Goal: Communication & Community: Answer question/provide support

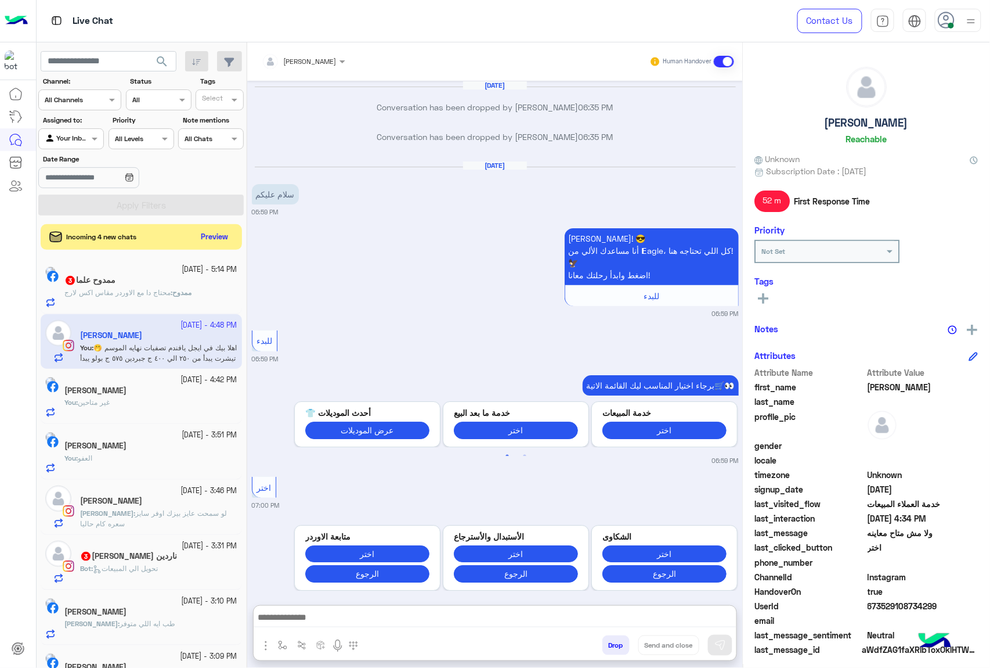
scroll to position [1478, 0]
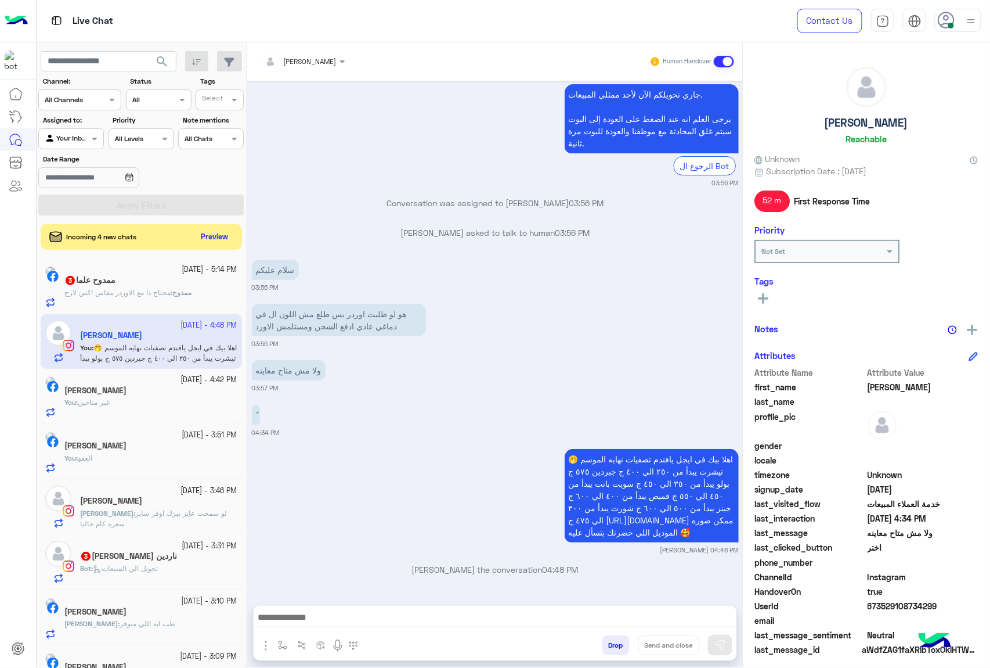
click at [608, 646] on button "Drop" at bounding box center [616, 645] width 27 height 20
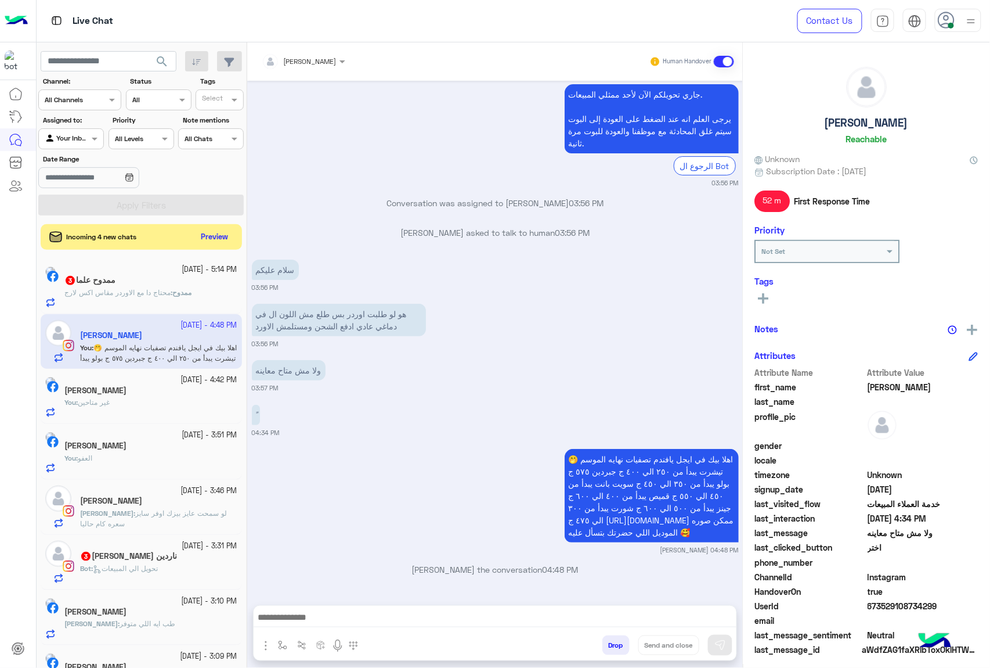
click at [608, 646] on button "Drop" at bounding box center [616, 645] width 27 height 20
click at [608, 646] on div "[PERSON_NAME] Human Handover [DATE] Conversation has been dropped by [PERSON_NA…" at bounding box center [495, 357] width 496 height 630
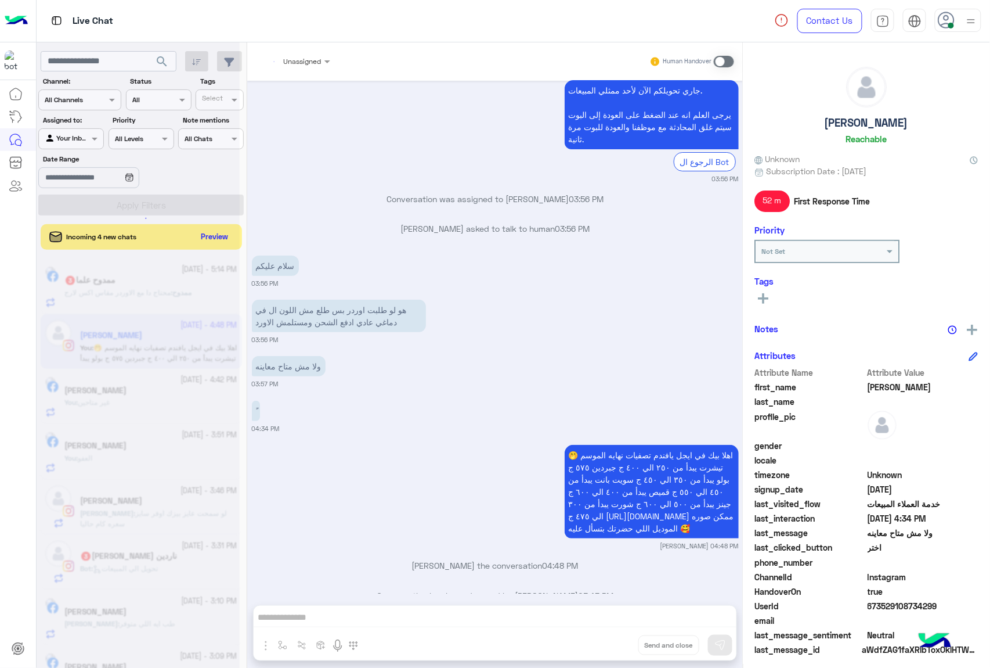
click at [608, 646] on div "Unassigned Human Handover [DATE] Conversation has been dropped by [PERSON_NAME]…" at bounding box center [495, 357] width 496 height 630
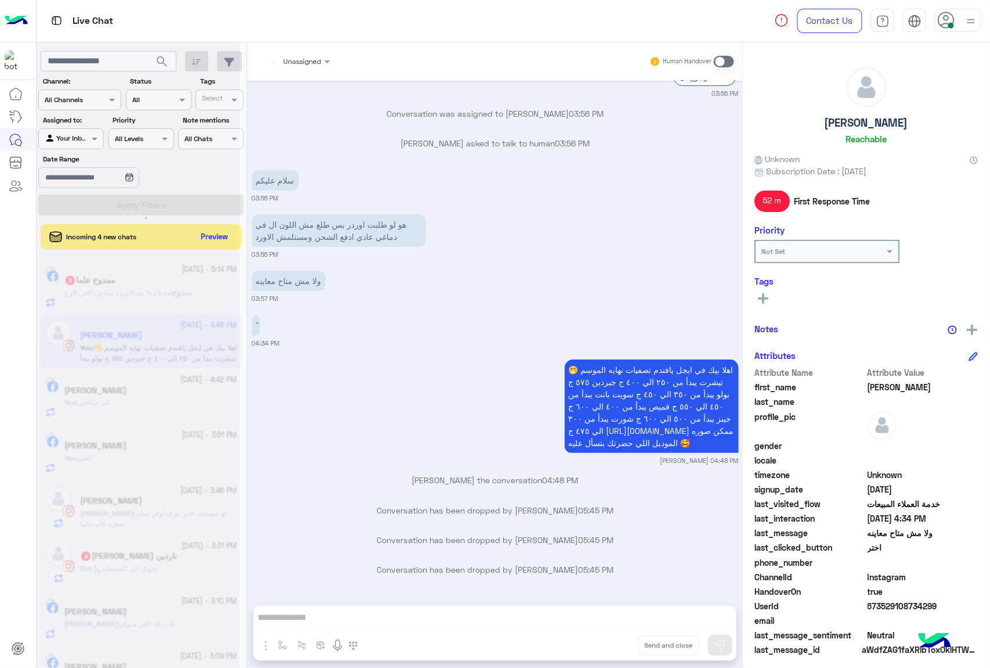
click at [608, 646] on div "Unassigned Human Handover [DATE] Conversation has been dropped by [PERSON_NAME]…" at bounding box center [495, 357] width 496 height 630
click at [0, 0] on button "Drop" at bounding box center [0, 0] width 0 height 0
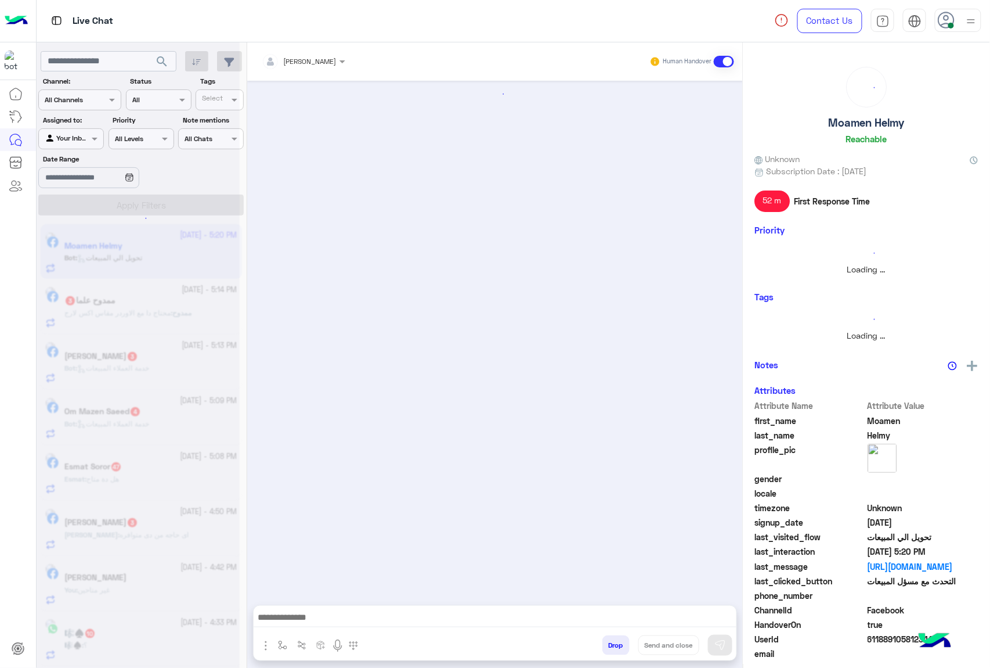
click at [608, 646] on button "Drop" at bounding box center [616, 645] width 27 height 20
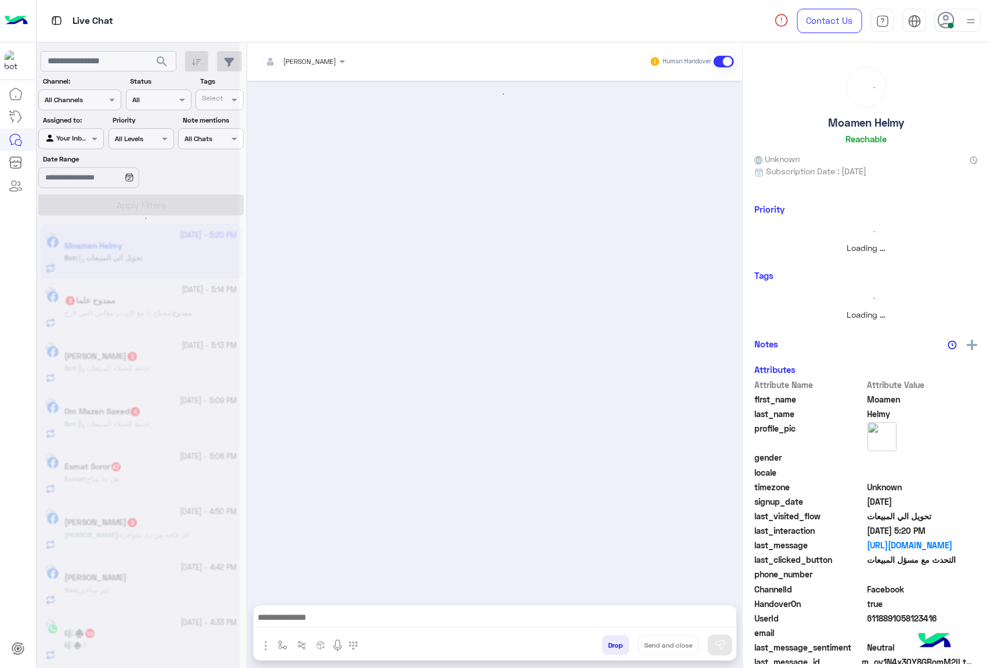
click at [608, 646] on button "Drop" at bounding box center [616, 645] width 27 height 20
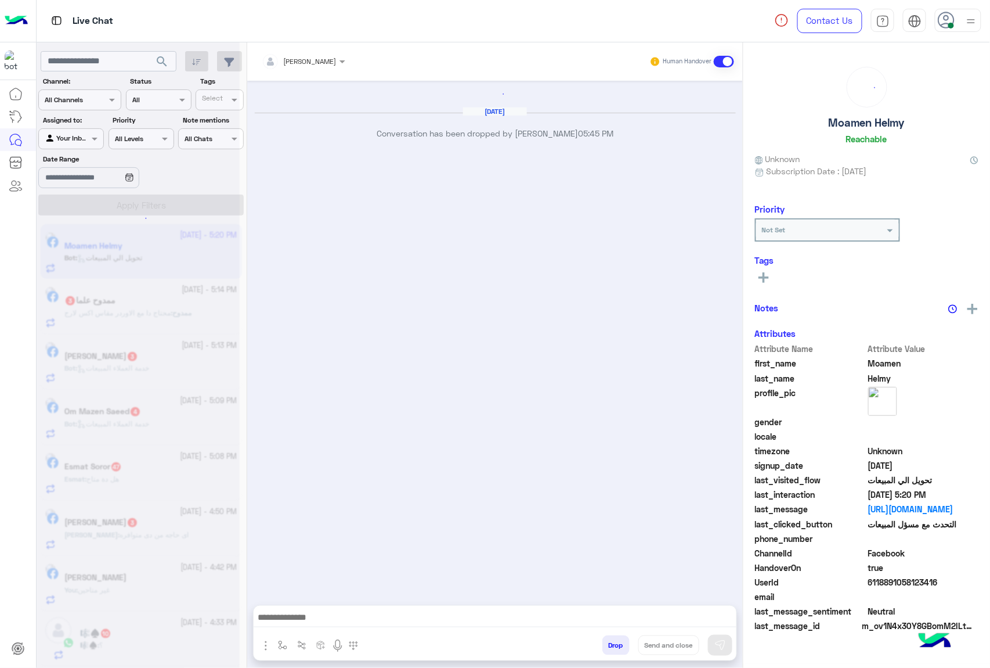
click at [608, 646] on button "Drop" at bounding box center [616, 645] width 27 height 20
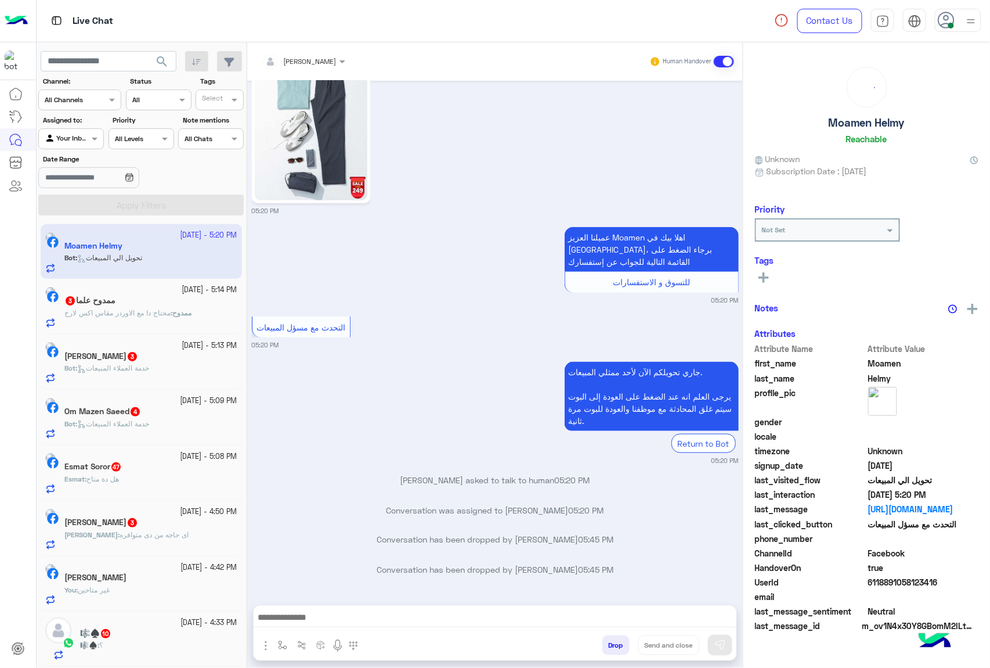
click at [608, 646] on button "Drop" at bounding box center [616, 645] width 27 height 20
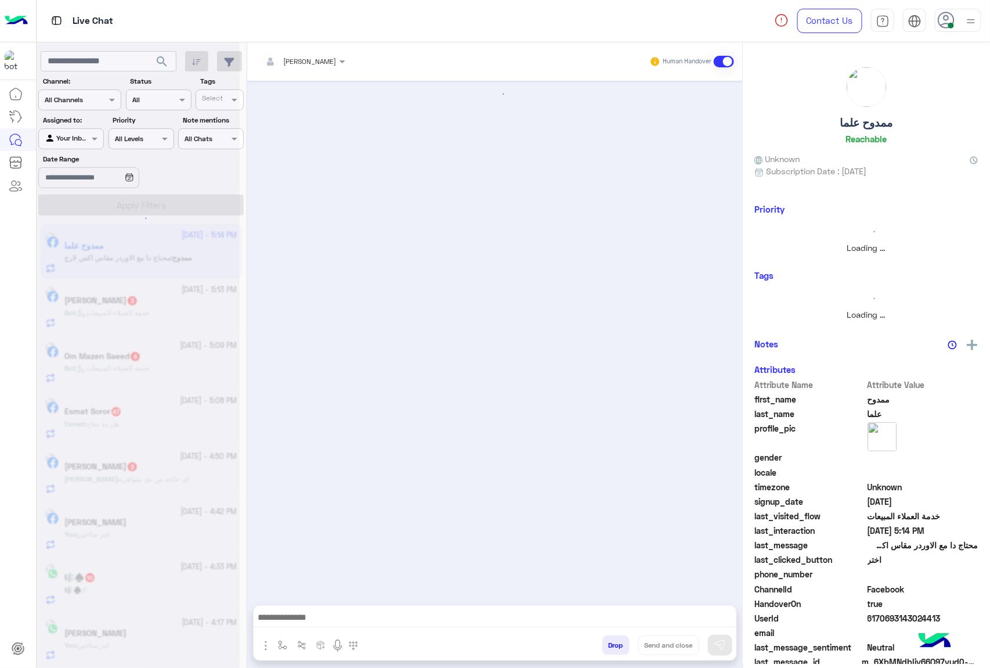
click at [608, 646] on button "Drop" at bounding box center [616, 645] width 27 height 20
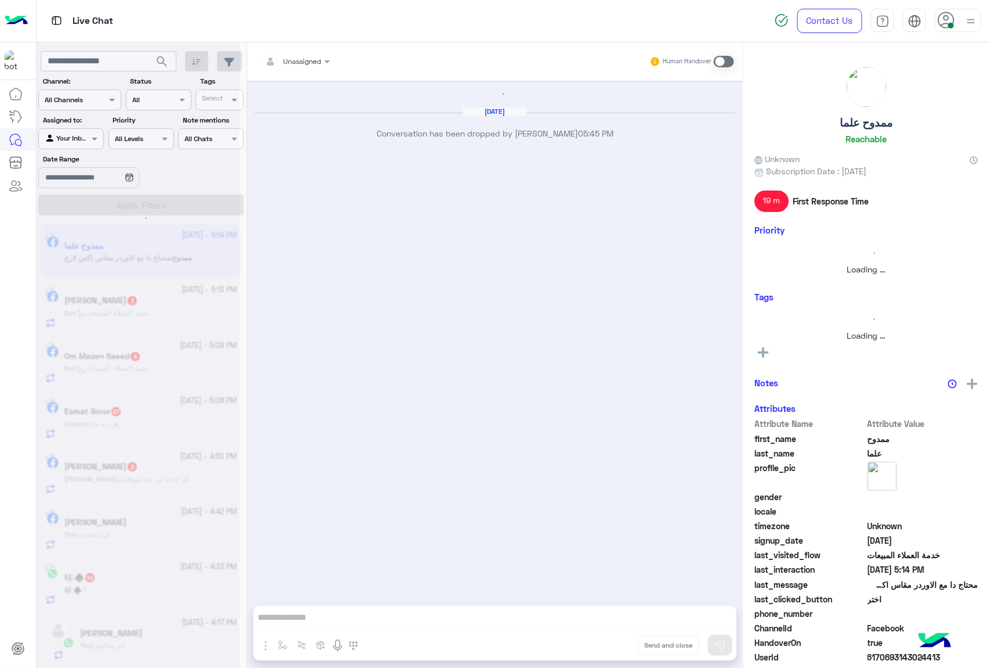
click at [608, 646] on div "Unassigned Human Handover [DATE] Conversation has been dropped by [PERSON_NAME]…" at bounding box center [495, 357] width 496 height 630
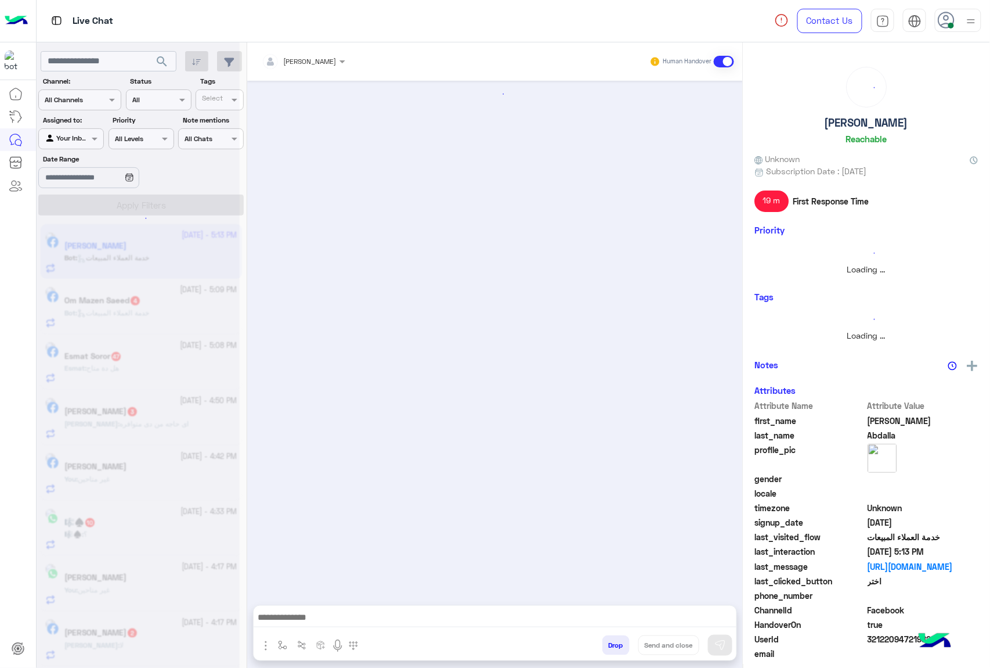
click at [608, 646] on button "Drop" at bounding box center [616, 645] width 27 height 20
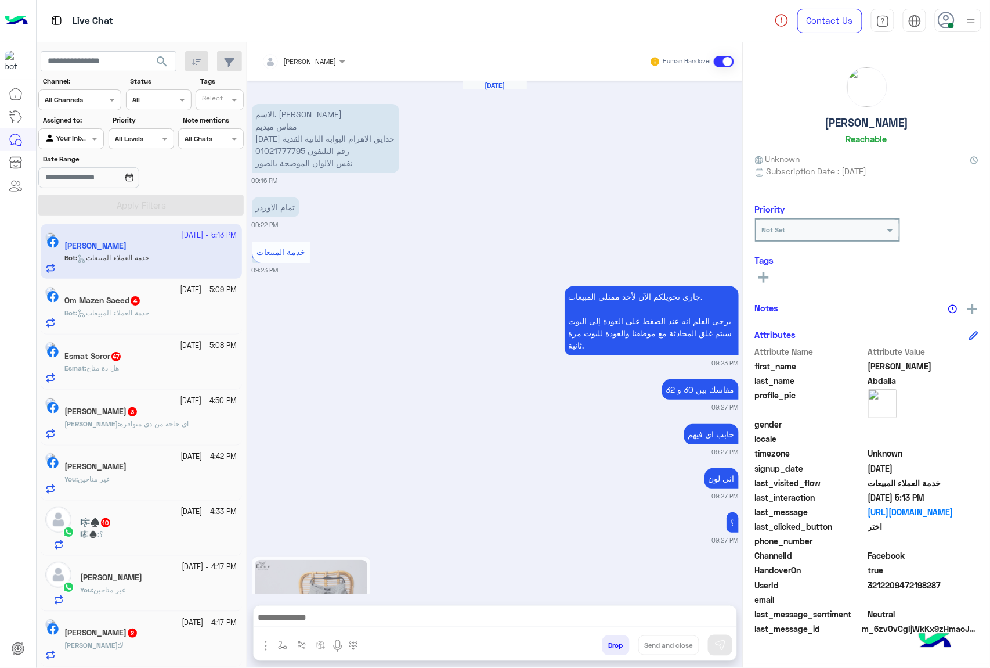
click at [608, 646] on div "[PERSON_NAME] Human Handover [DATE] الاسم. [PERSON_NAME] [DATE] حدايق الاهرام ا…" at bounding box center [495, 357] width 496 height 630
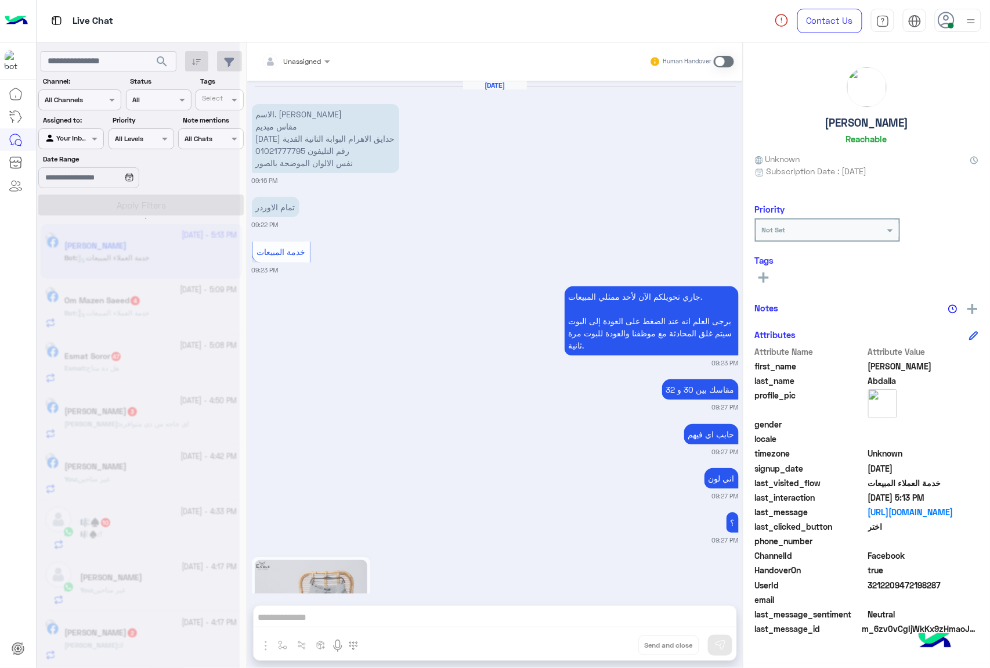
scroll to position [1713, 0]
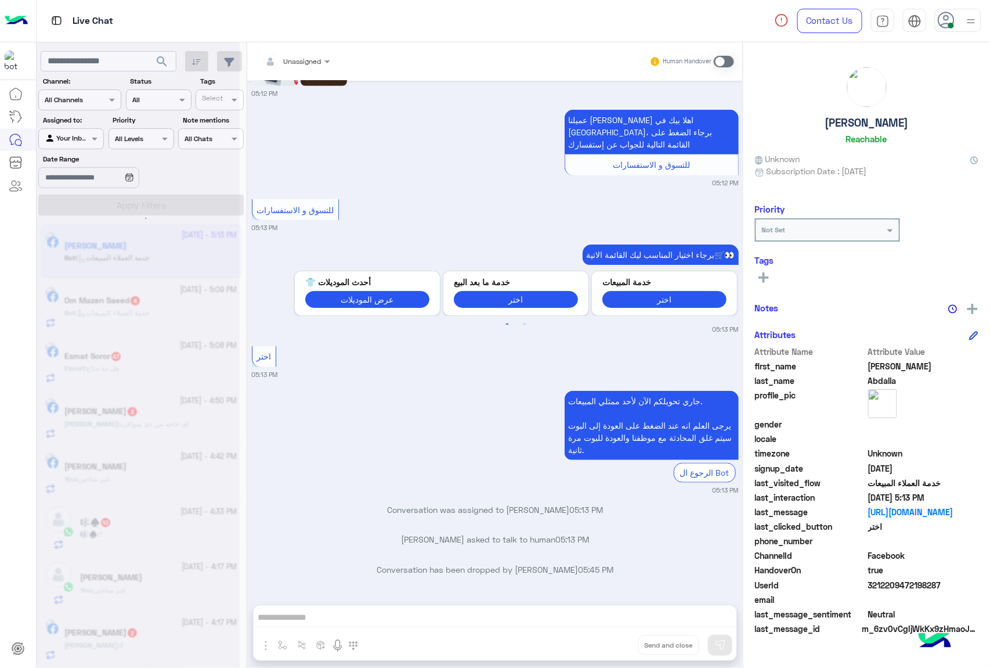
click at [608, 646] on div "Unassigned Human Handover [DATE] الاسم. [PERSON_NAME] [DATE] حدايق الاهرام البو…" at bounding box center [495, 357] width 496 height 630
click at [0, 0] on button "Drop" at bounding box center [0, 0] width 0 height 0
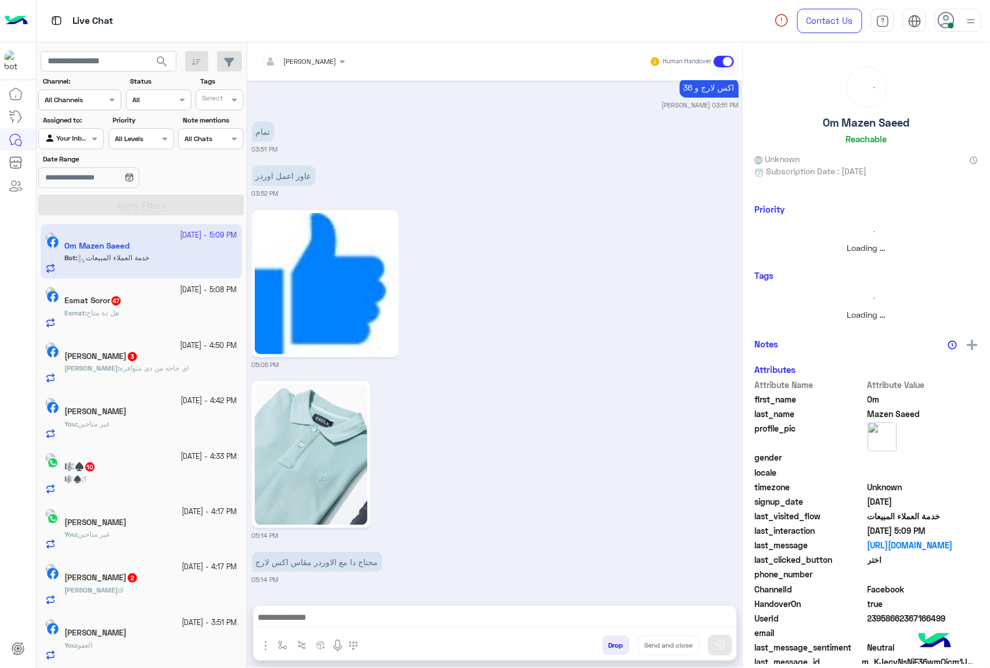
click at [608, 646] on button "Drop" at bounding box center [616, 645] width 27 height 20
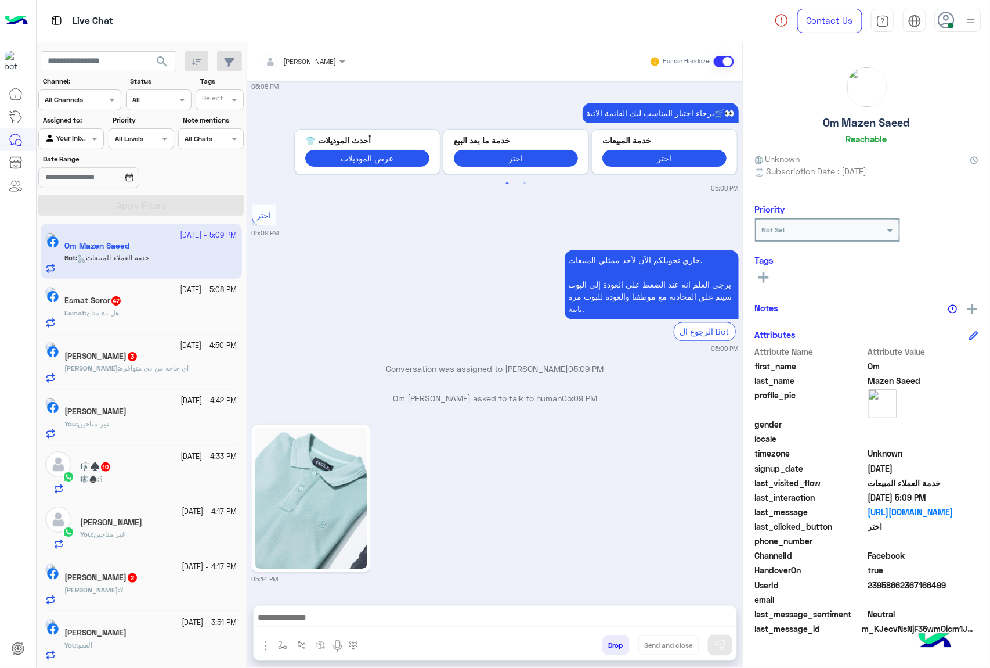
click at [608, 646] on div "[PERSON_NAME] Human Handover [DATE] [PERSON_NAME] asked to talk to human 05:25 …" at bounding box center [495, 357] width 496 height 630
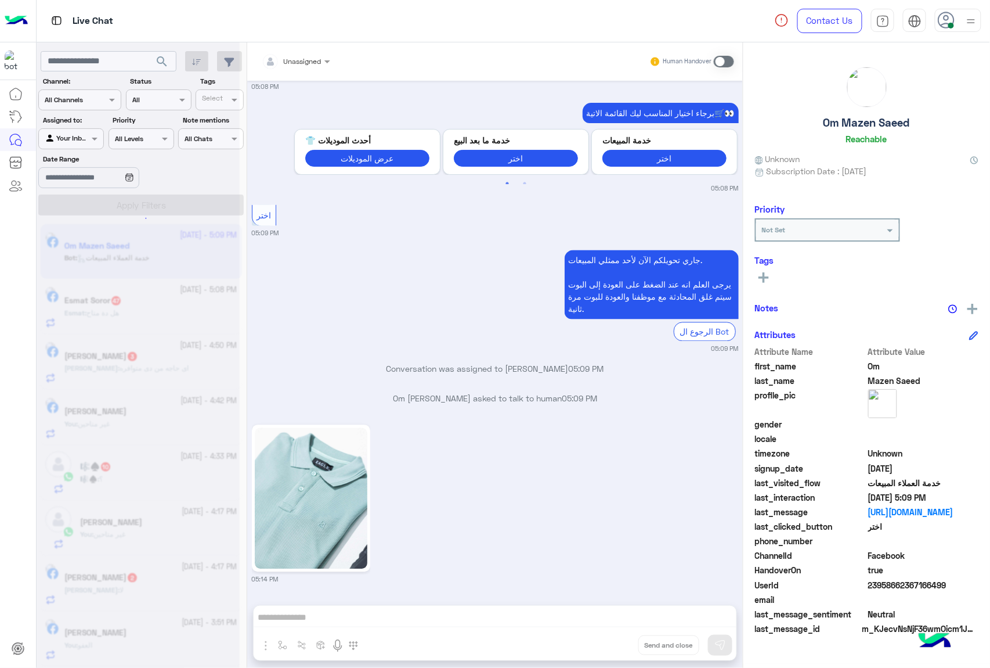
click at [608, 646] on div "Unassigned Human Handover [DATE] [PERSON_NAME] asked to talk to human 05:25 PM …" at bounding box center [495, 357] width 496 height 630
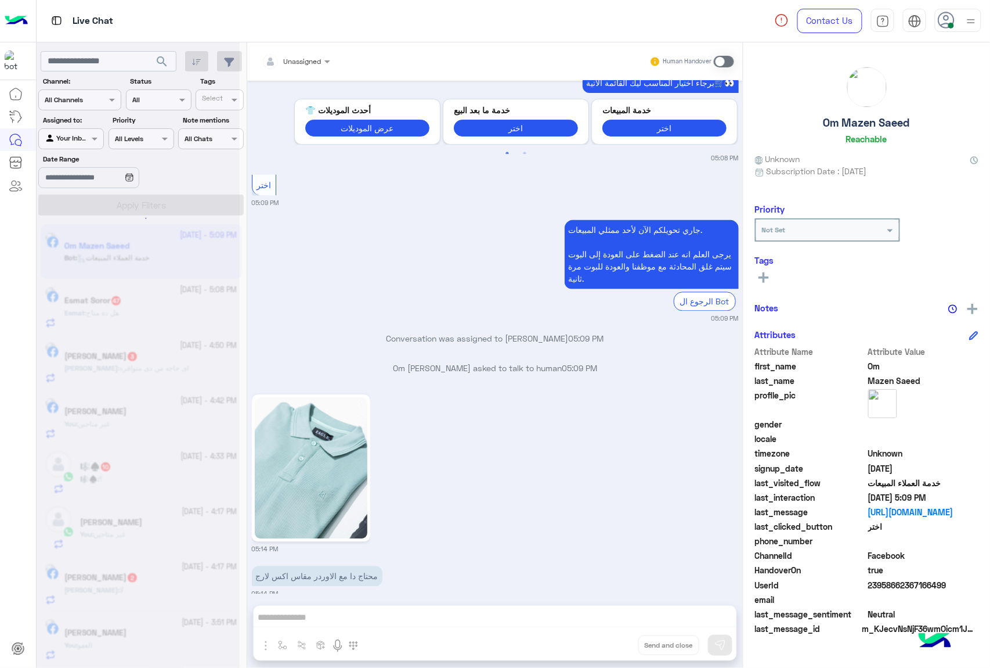
click at [608, 646] on div "Unassigned Human Handover [DATE] [PERSON_NAME] asked to talk to human 05:25 PM …" at bounding box center [495, 357] width 496 height 630
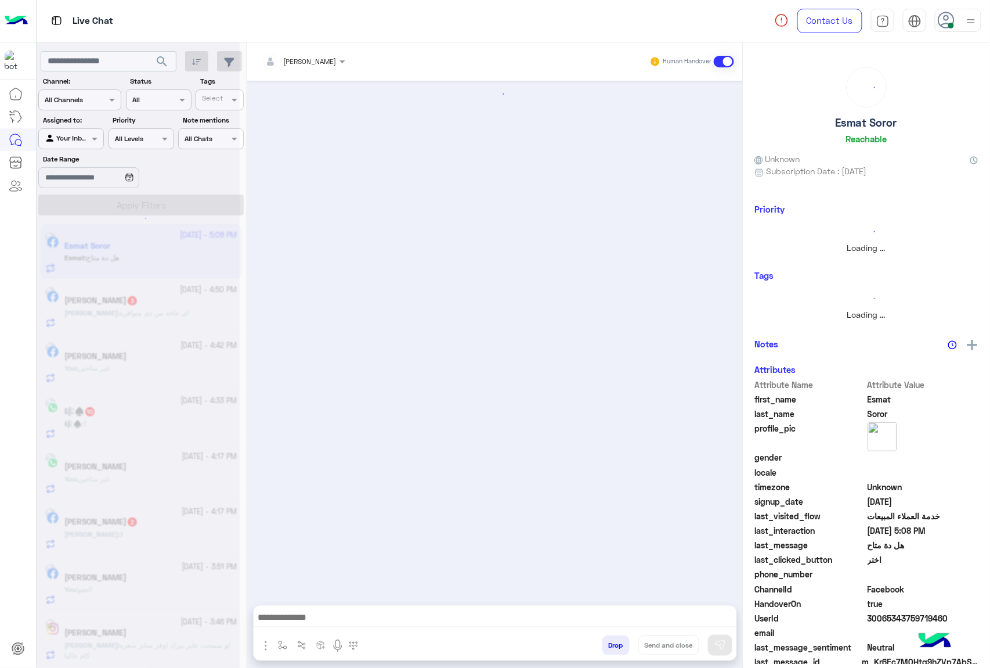
click at [608, 646] on button "Drop" at bounding box center [616, 645] width 27 height 20
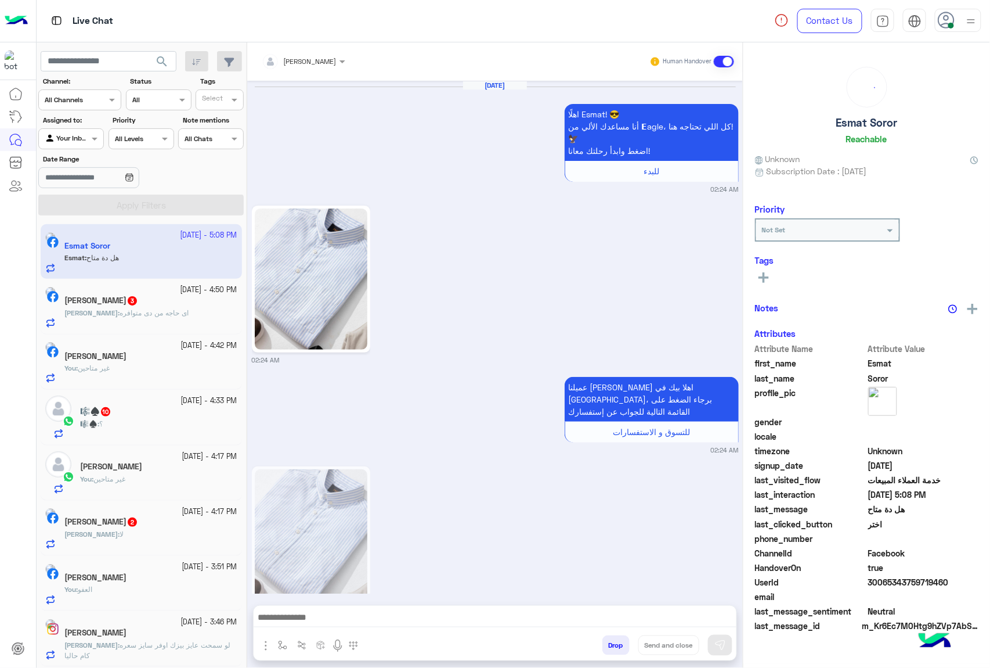
click at [608, 646] on button "Drop" at bounding box center [616, 645] width 27 height 20
click at [608, 646] on div "[PERSON_NAME] Human Handover [DATE] اهلًا Esmat! 😎 أنا مساعدك الألي من 𝗘agle، ك…" at bounding box center [495, 357] width 496 height 630
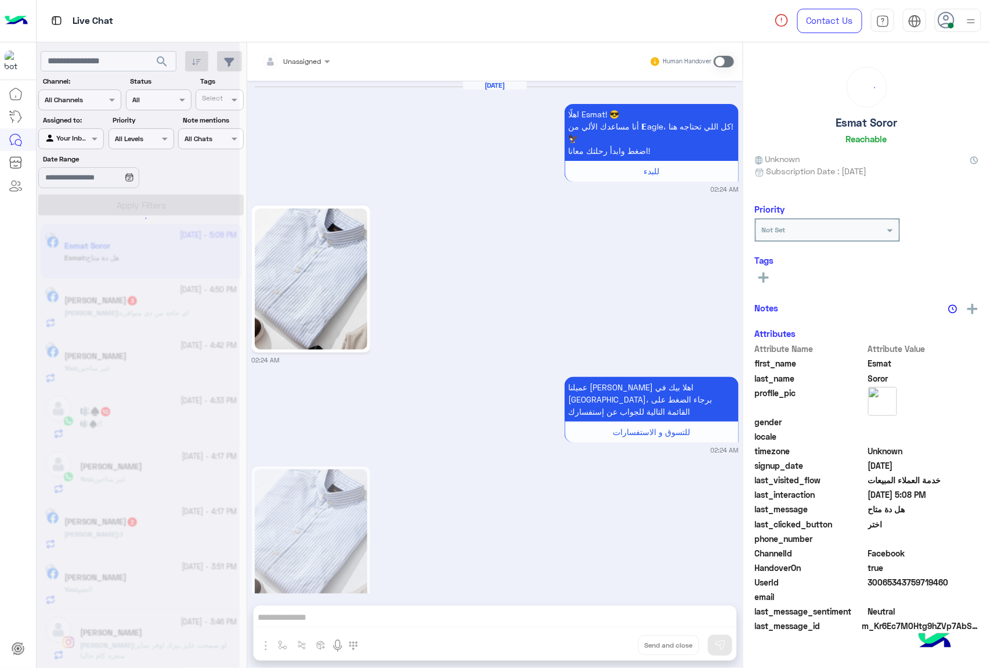
scroll to position [2276, 0]
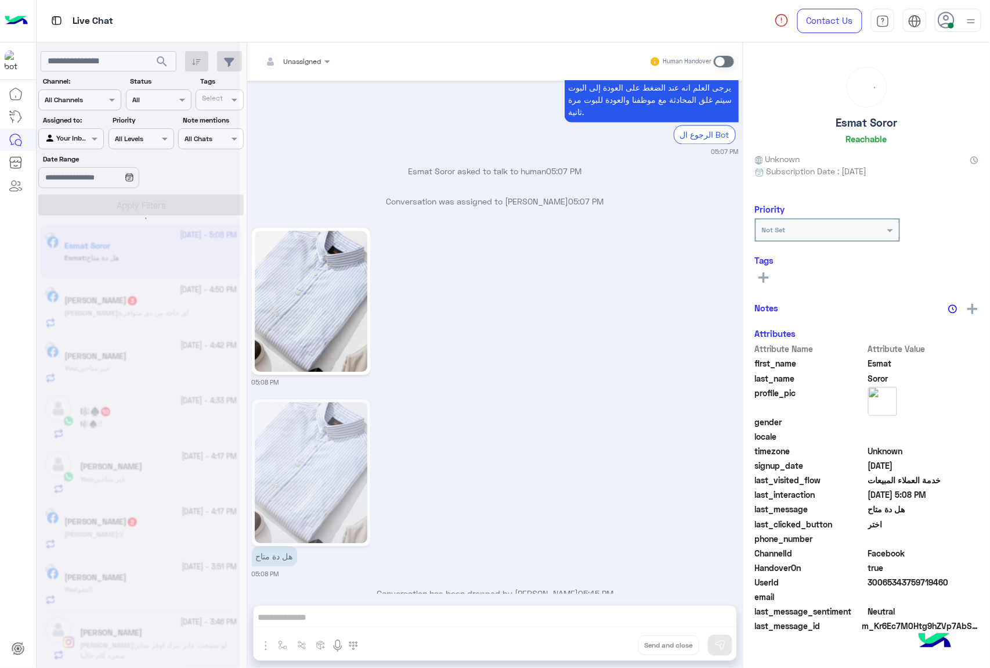
click at [608, 646] on div "Unassigned Human Handover [DATE] اهلًا Esmat! 😎 أنا مساعدك الألي من 𝗘agle، كل ا…" at bounding box center [495, 357] width 496 height 630
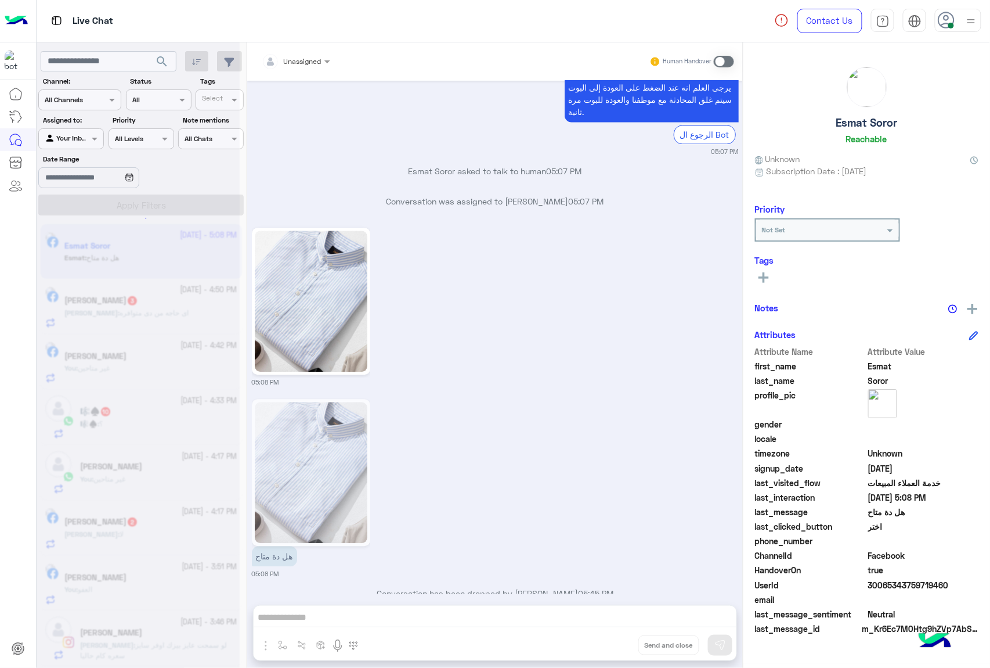
click at [608, 646] on div "Unassigned Human Handover [DATE] اهلًا Esmat! 😎 أنا مساعدك الألي من 𝗘agle، كل ا…" at bounding box center [495, 357] width 496 height 630
click at [0, 0] on button "Drop" at bounding box center [0, 0] width 0 height 0
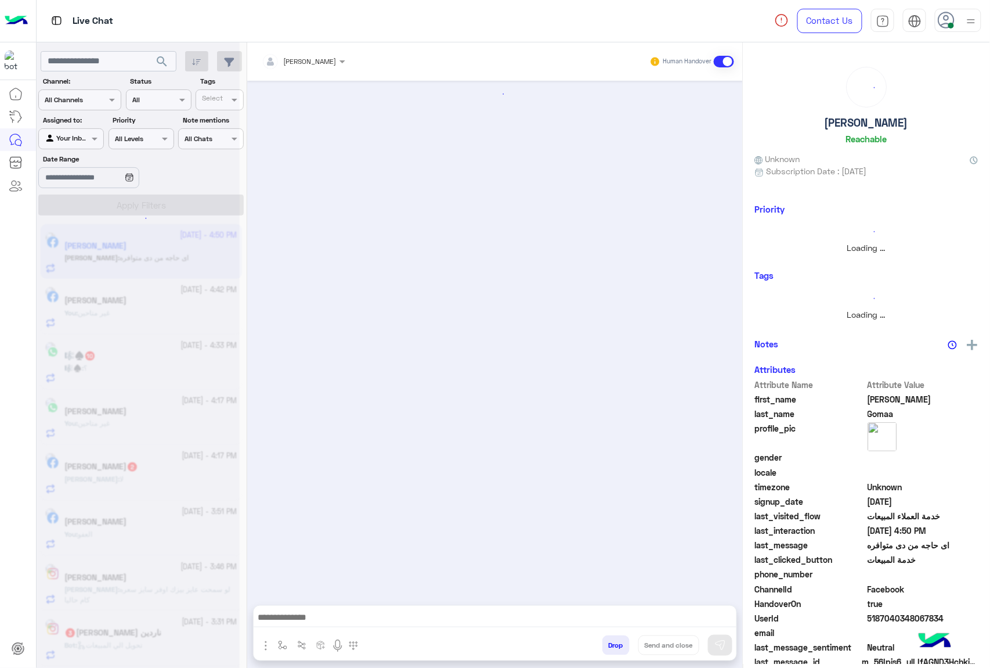
click at [608, 646] on button "Drop" at bounding box center [616, 645] width 27 height 20
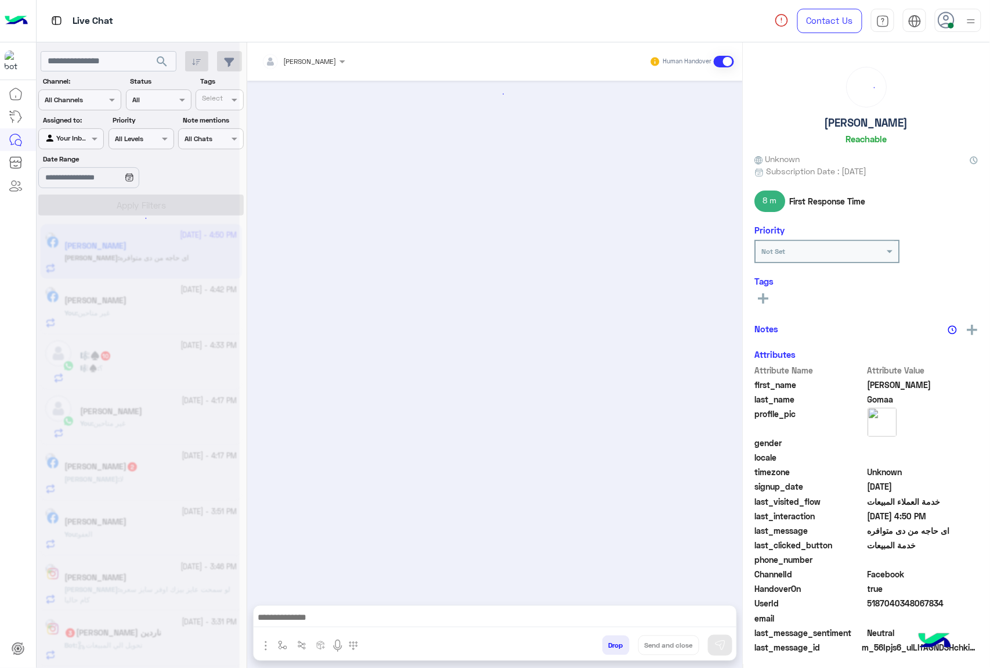
click at [608, 646] on button "Drop" at bounding box center [616, 645] width 27 height 20
click at [608, 646] on div "[PERSON_NAME] Human Handover Drop Send and close" at bounding box center [495, 357] width 496 height 630
click at [608, 646] on div "Unassigned Human Handover [DATE] Conversation has been dropped by [PERSON_NAME]…" at bounding box center [495, 357] width 496 height 630
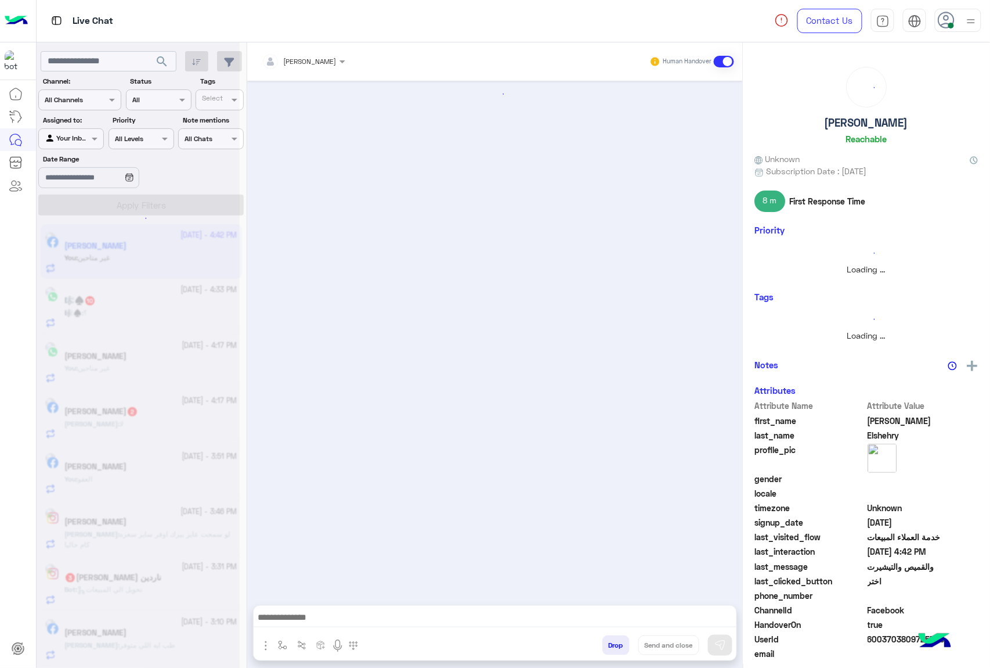
click at [608, 646] on button "Drop" at bounding box center [616, 645] width 27 height 20
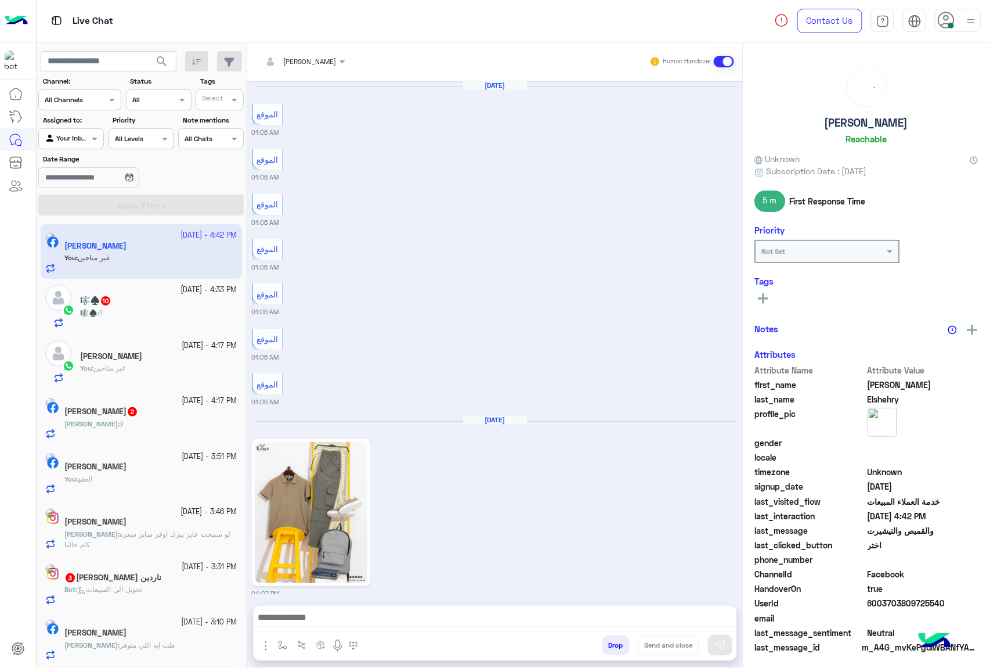
click at [608, 646] on button "Drop" at bounding box center [616, 645] width 27 height 20
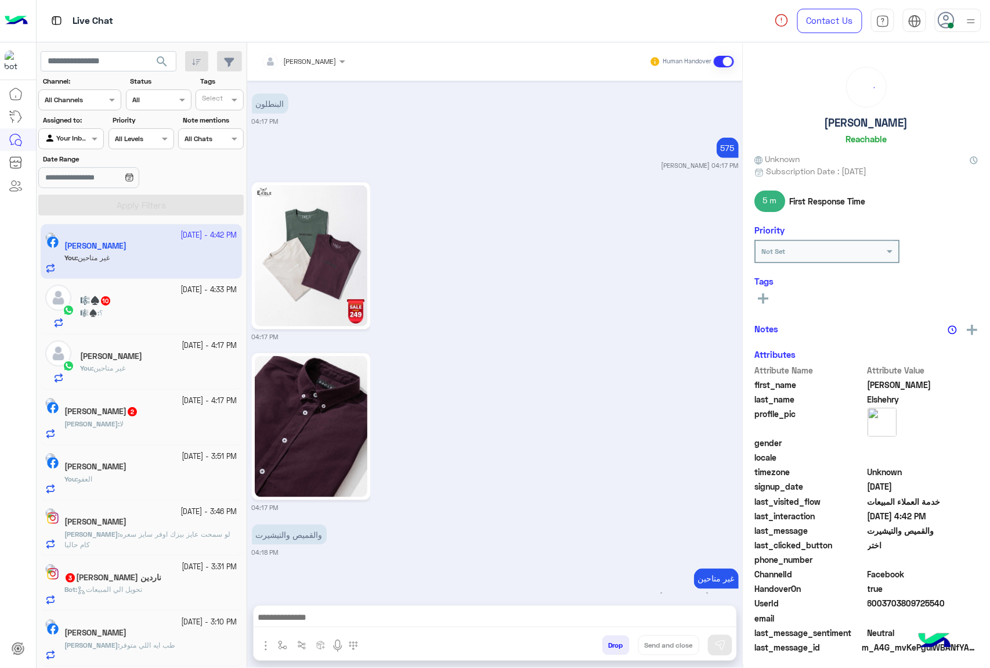
click at [608, 646] on div "[PERSON_NAME] Human Handover [DATE] الموقع 01:06 AM الموقع 01:06 AM الموقع 01:0…" at bounding box center [495, 357] width 496 height 630
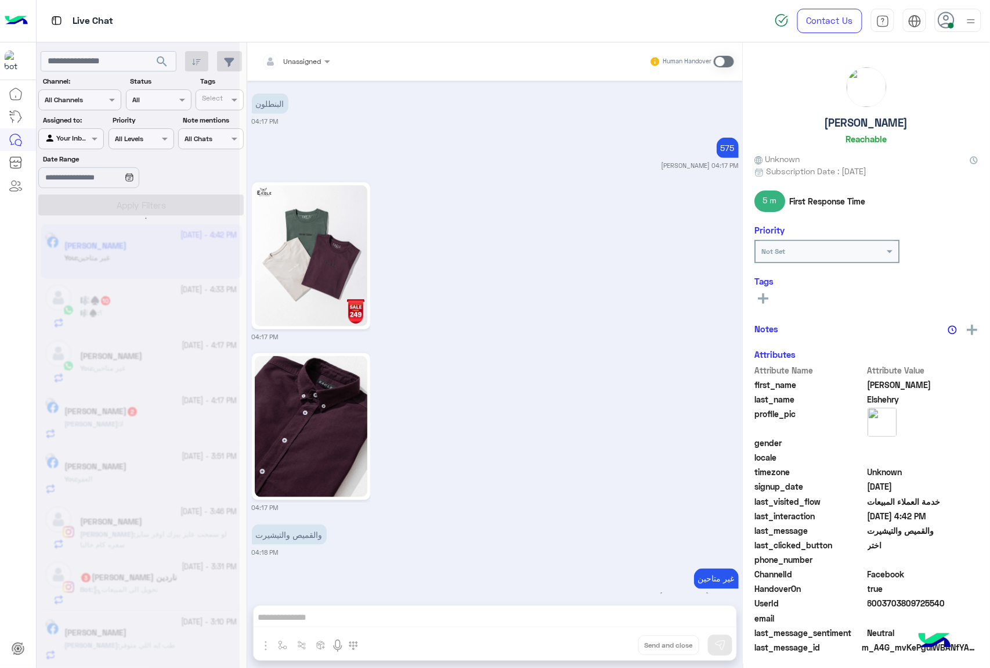
click at [608, 646] on div "Unassigned Human Handover [DATE] الموقع 01:06 AM الموقع 01:06 AM الموقع 01:06 A…" at bounding box center [495, 357] width 496 height 630
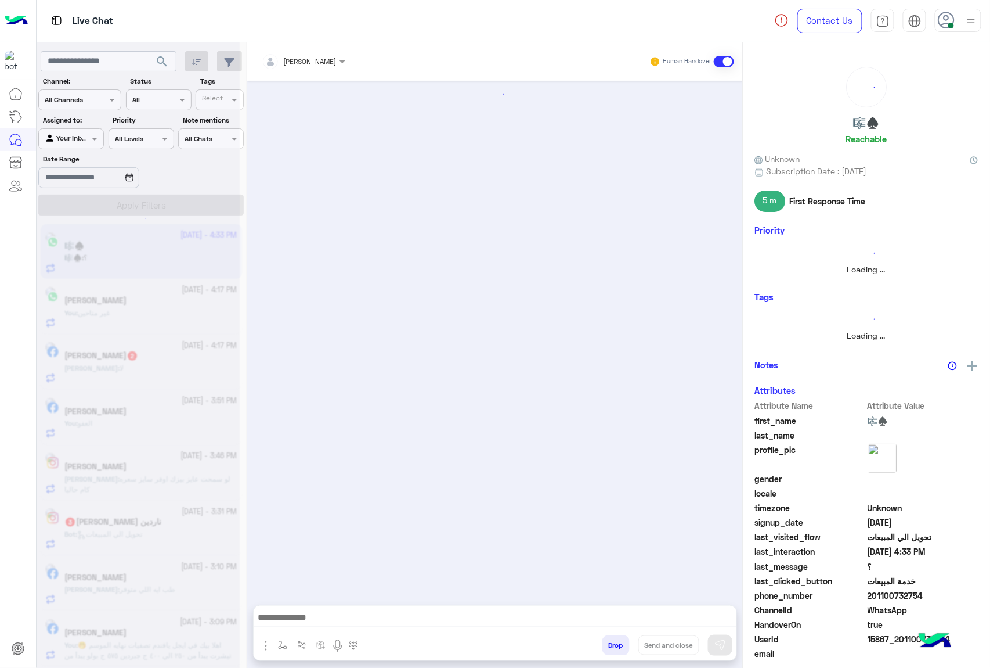
click at [608, 646] on button "Drop" at bounding box center [616, 645] width 27 height 20
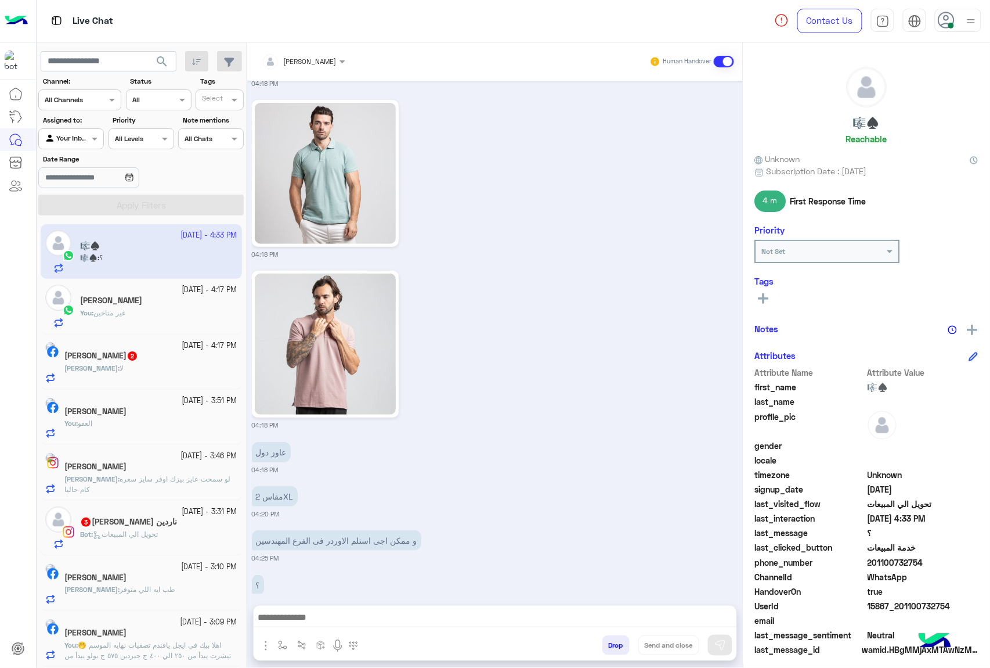
click at [608, 646] on div "[PERSON_NAME] Human Handover [DATE] 12:39 AM 12:39 AM عاوز دول 12:39 AM و متاح …" at bounding box center [495, 357] width 496 height 630
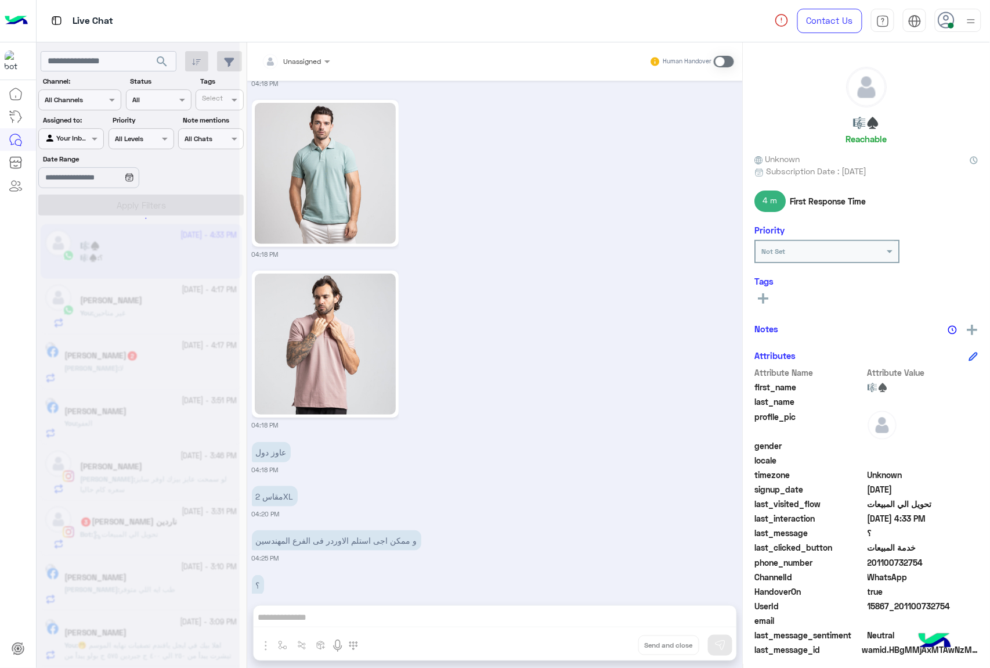
scroll to position [1702, 0]
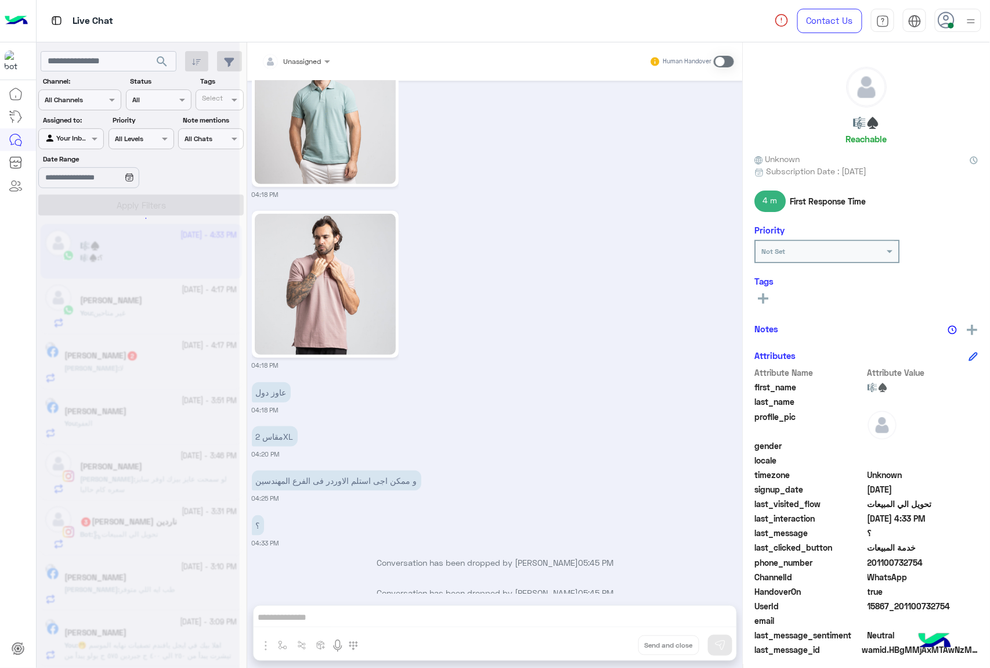
click at [608, 646] on div "Unassigned Human Handover [DATE] 12:39 AM 12:39 AM عاوز دول 12:39 AM و متاح اعر…" at bounding box center [495, 357] width 496 height 630
click at [0, 0] on button "Drop" at bounding box center [0, 0] width 0 height 0
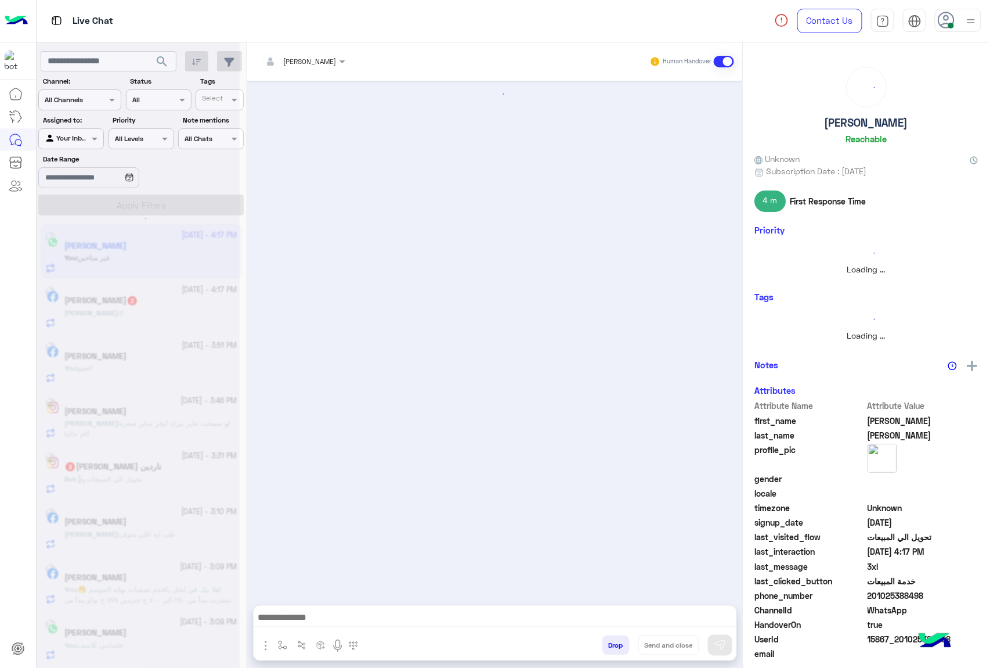
click at [608, 646] on button "Drop" at bounding box center [616, 645] width 27 height 20
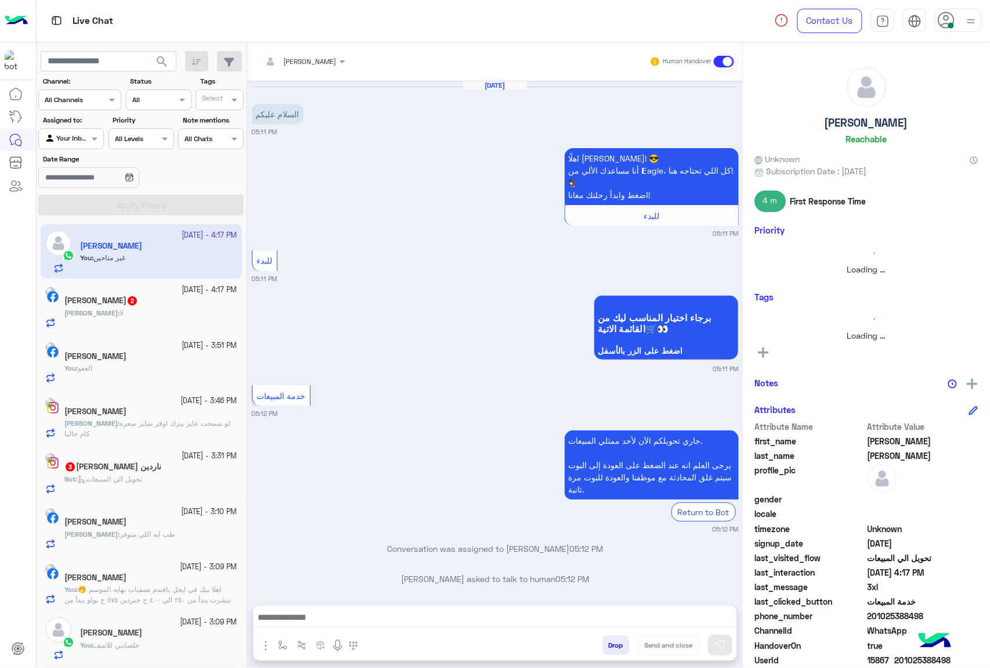
click at [608, 646] on button "Drop" at bounding box center [616, 645] width 27 height 20
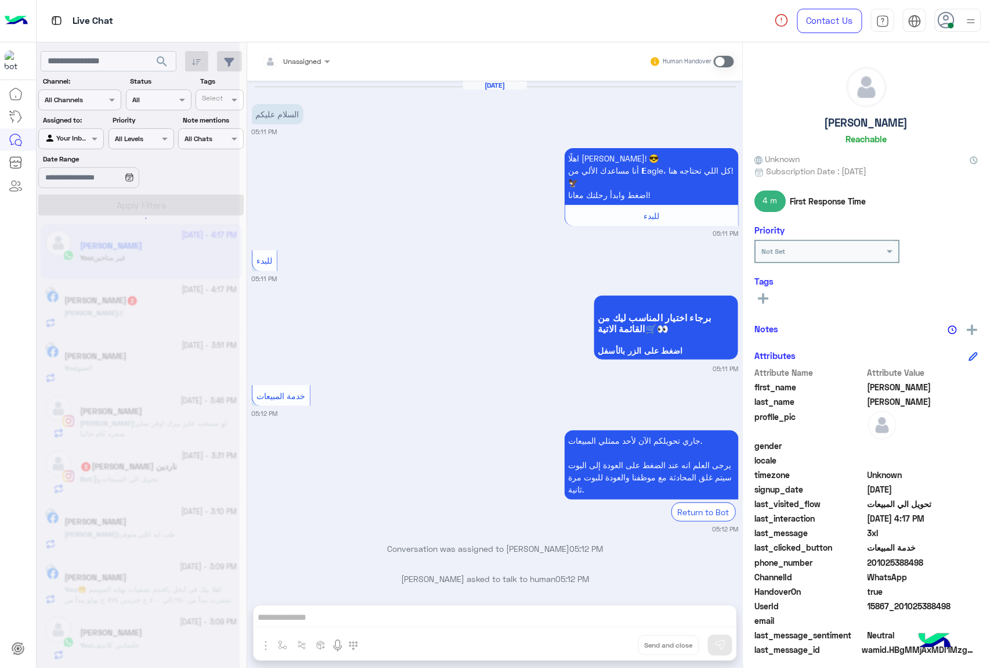
scroll to position [2254, 0]
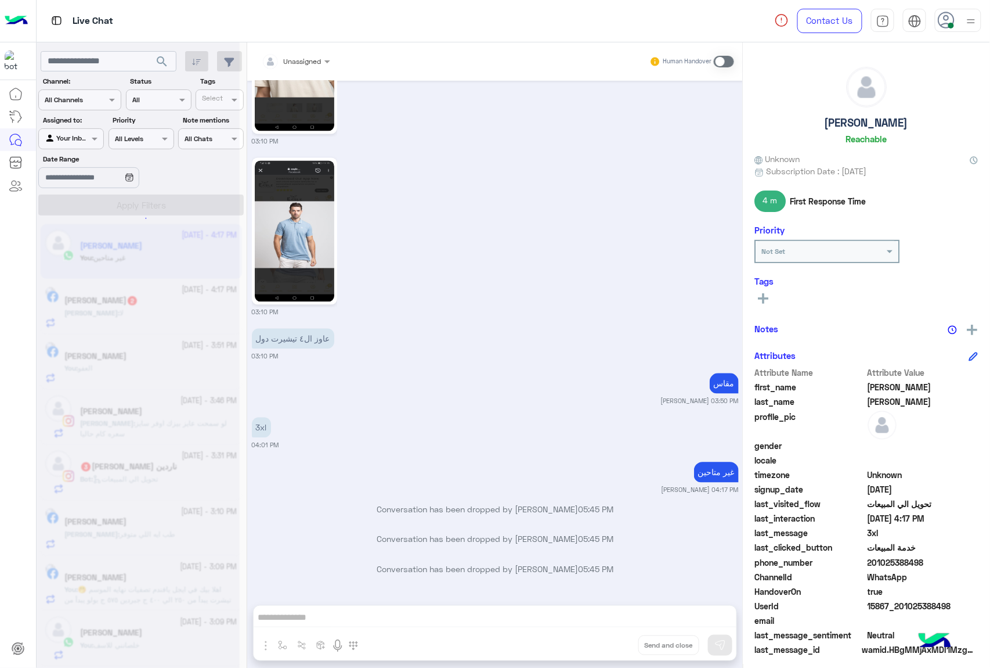
click at [608, 646] on div "Unassigned Human Handover [DATE] السلام عليكم 05:11 PM اهلًا [PERSON_NAME]! 😎 أ…" at bounding box center [495, 357] width 496 height 630
click at [0, 0] on button "Drop" at bounding box center [0, 0] width 0 height 0
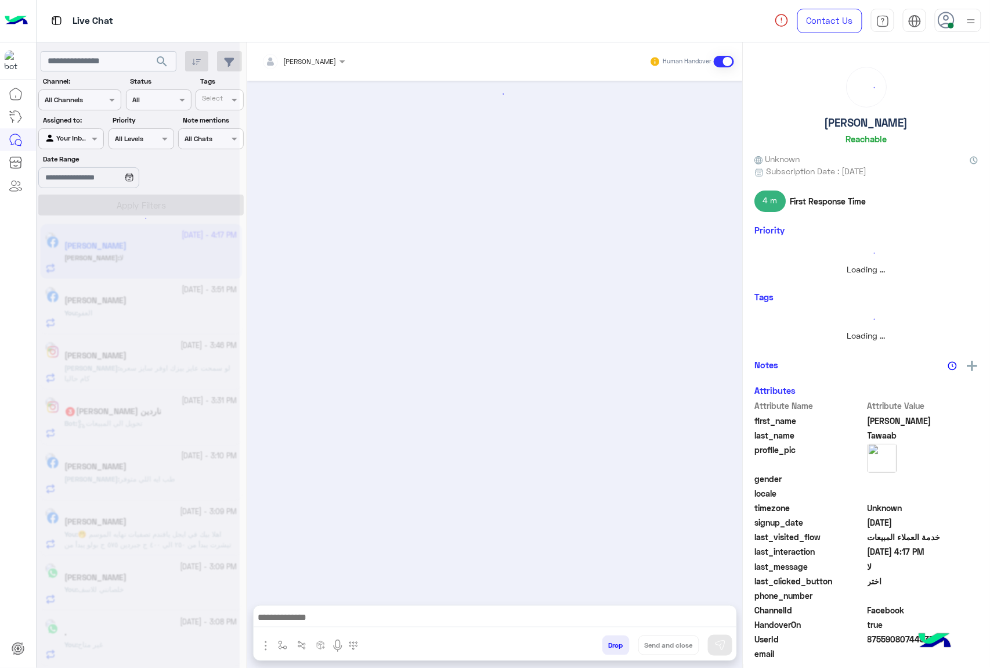
click at [608, 646] on button "Drop" at bounding box center [616, 645] width 27 height 20
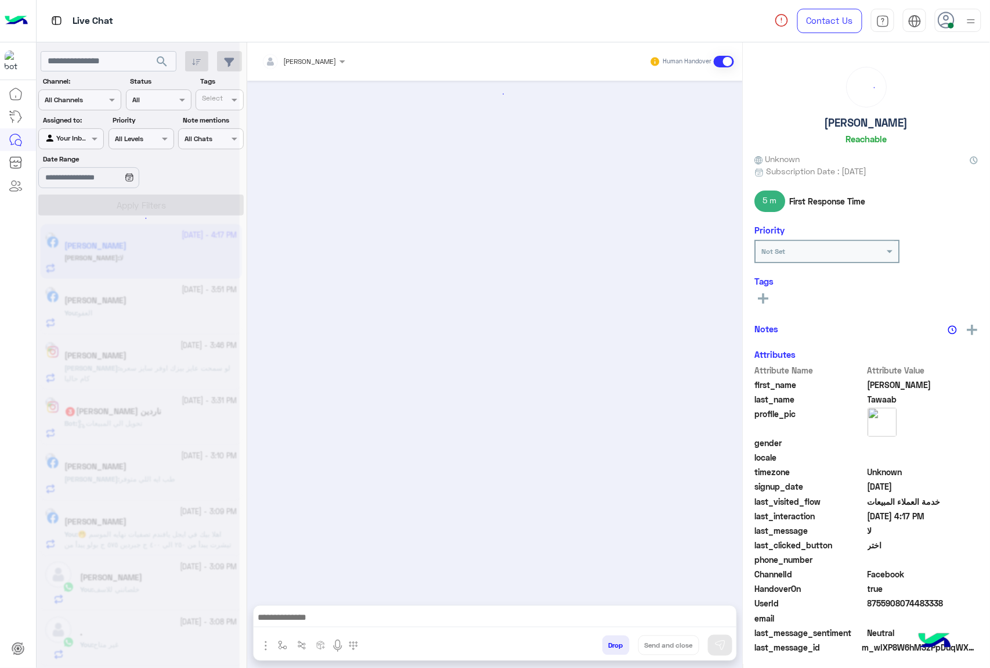
click at [608, 646] on div "[PERSON_NAME] Human Handover Drop Send and close" at bounding box center [495, 357] width 496 height 630
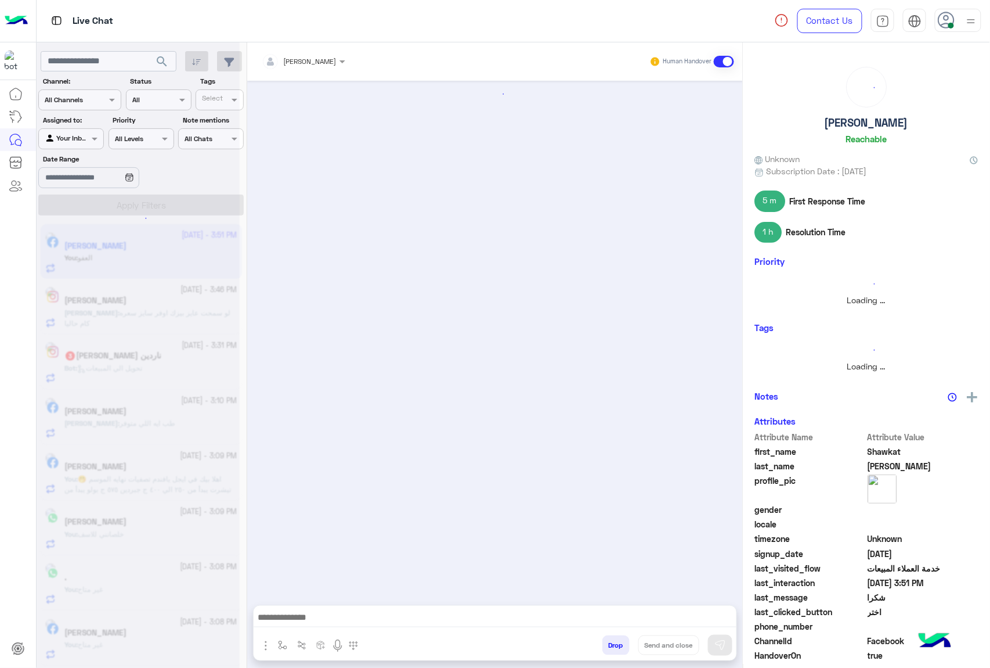
click at [608, 646] on button "Drop" at bounding box center [616, 645] width 27 height 20
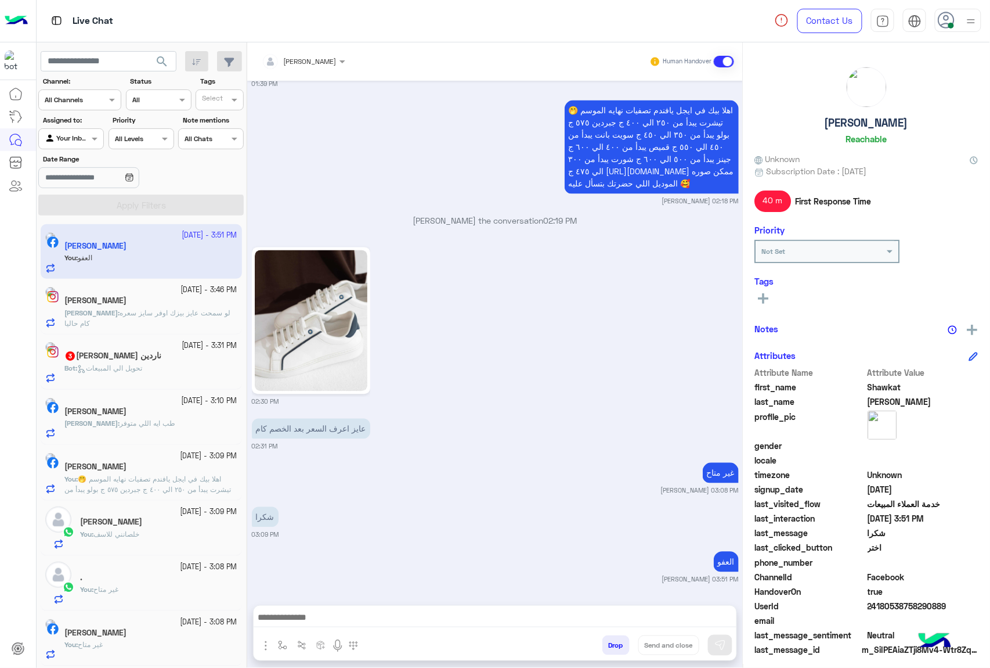
click at [608, 646] on button "Drop" at bounding box center [616, 645] width 27 height 20
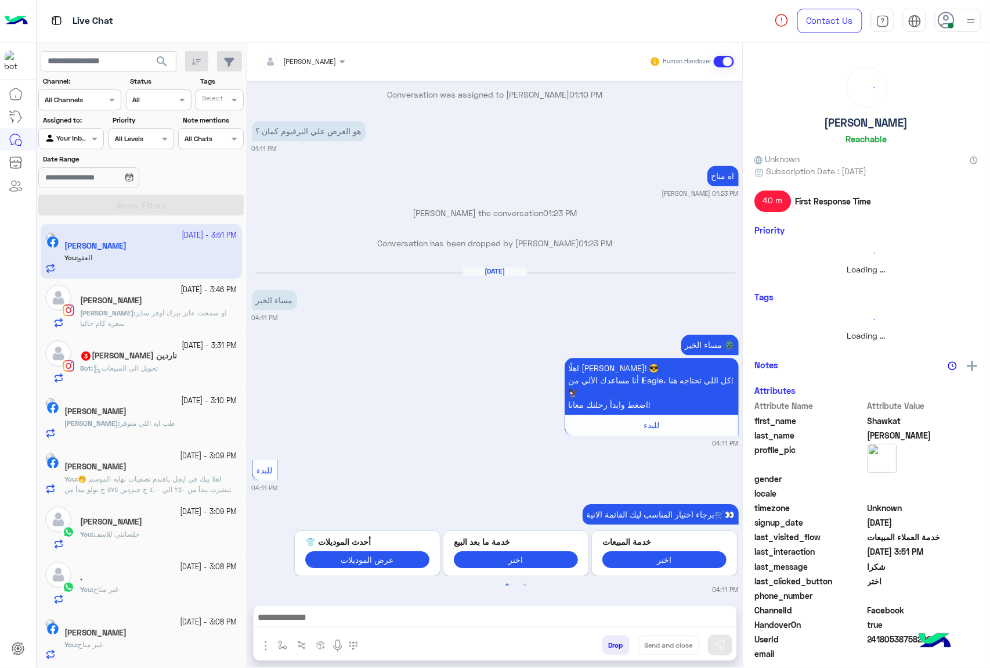
scroll to position [1237, 0]
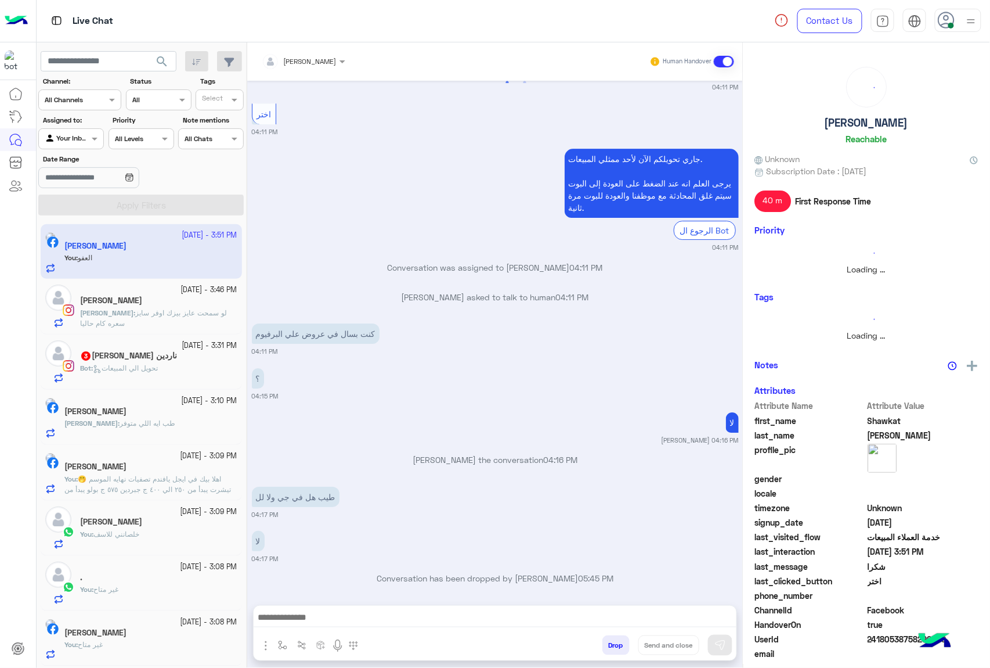
click at [608, 646] on button "Drop" at bounding box center [616, 645] width 27 height 20
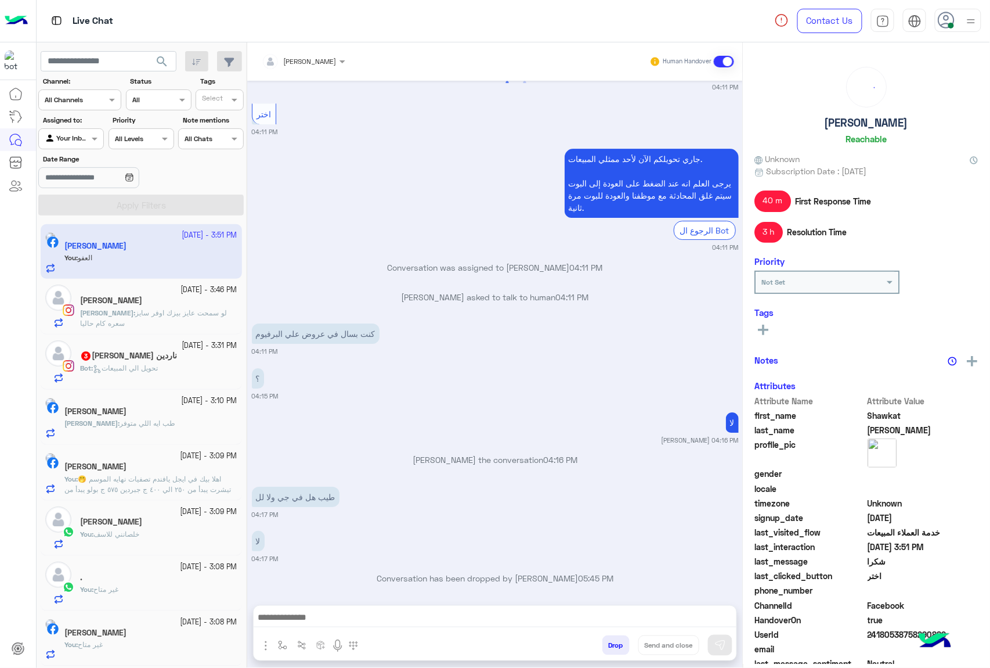
click at [608, 646] on button "Drop" at bounding box center [616, 645] width 27 height 20
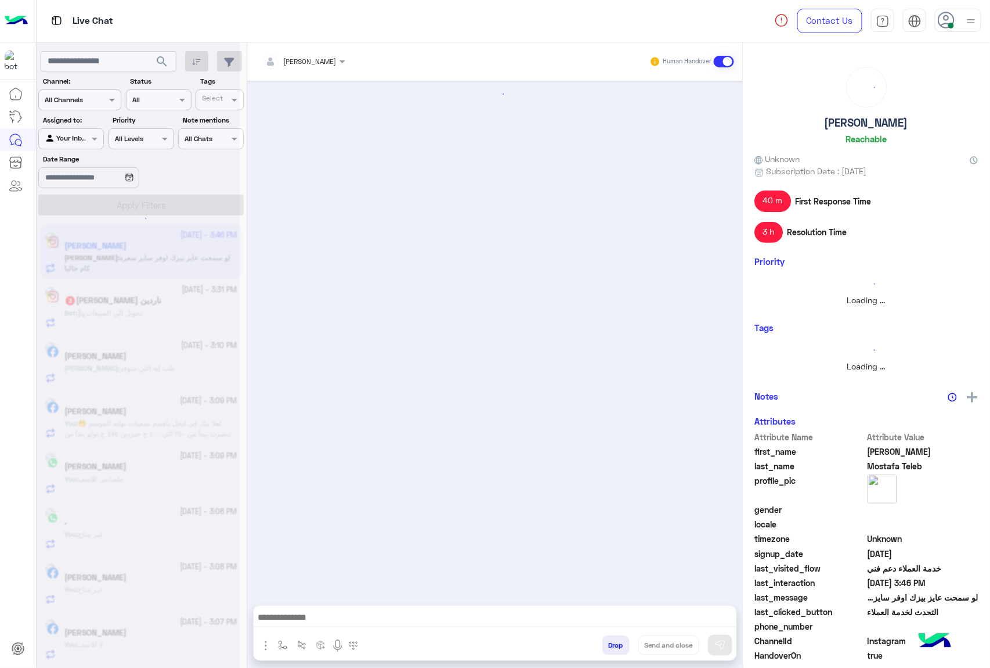
click at [608, 646] on button "Drop" at bounding box center [616, 645] width 27 height 20
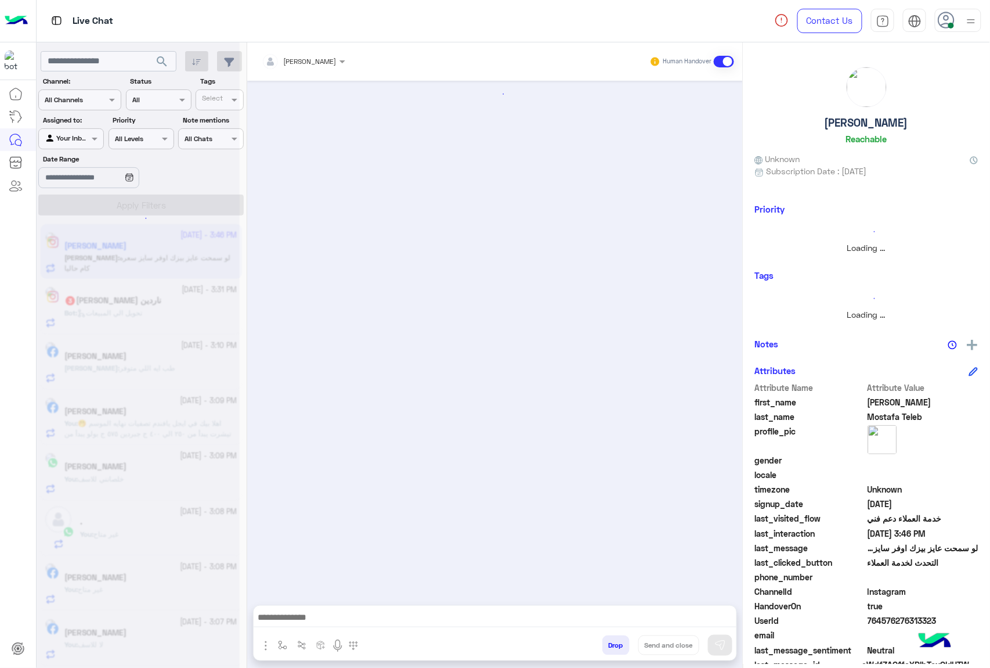
click at [608, 646] on button "Drop" at bounding box center [616, 645] width 27 height 20
click at [608, 646] on div "[PERSON_NAME] Human Handover Drop Send and close" at bounding box center [495, 357] width 496 height 630
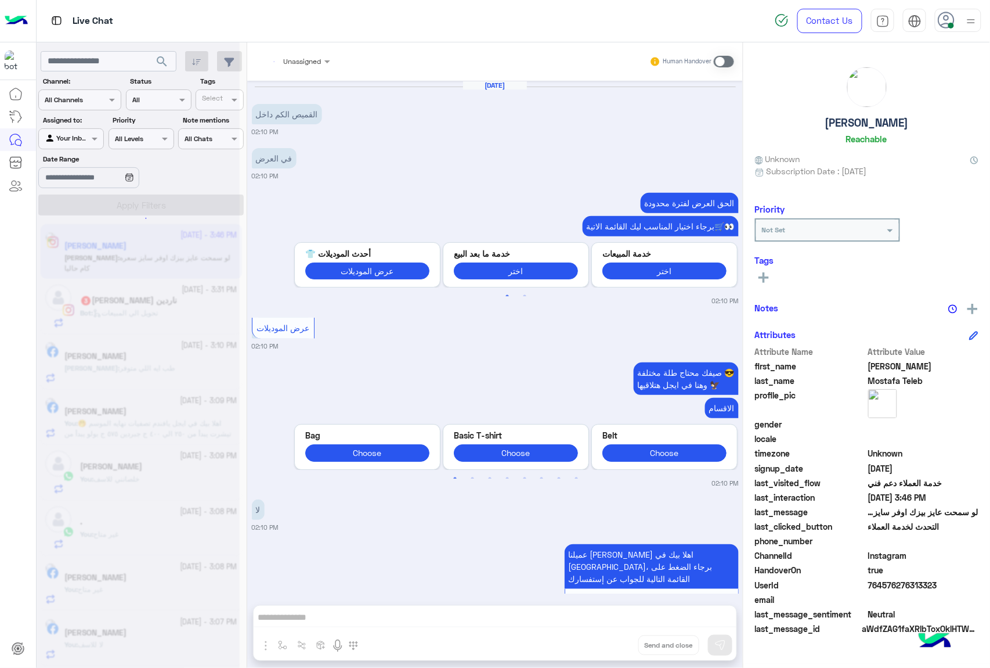
click at [608, 646] on div "Unassigned Human Handover [DATE] القميص الكم داخل 02:10 PM في العرض 02:10 PM ال…" at bounding box center [495, 357] width 496 height 630
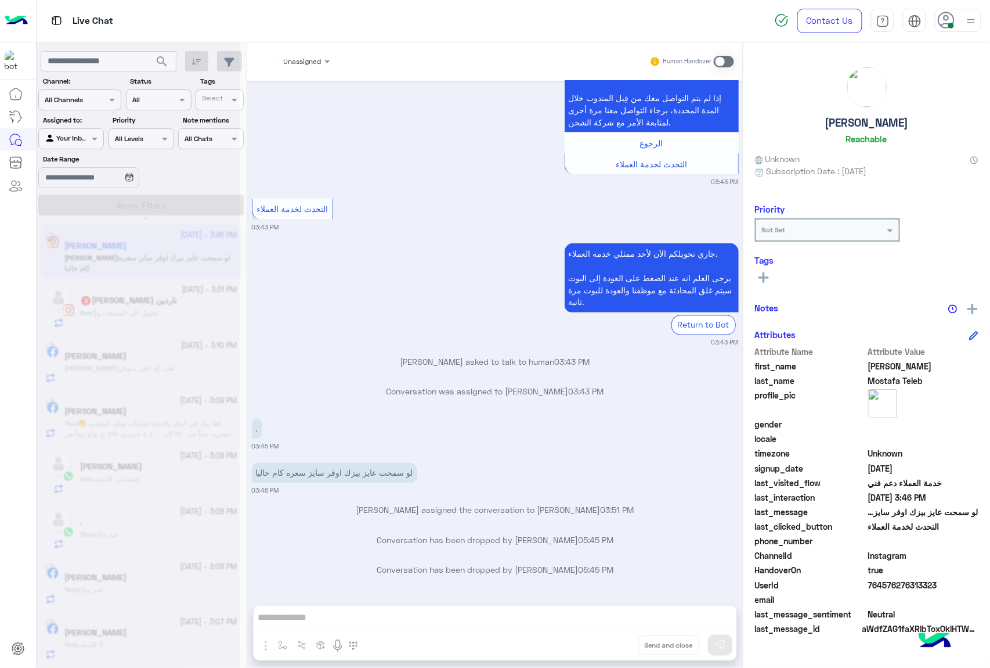
click at [608, 646] on div "Unassigned Human Handover [DATE] القميص الكم داخل 02:10 PM في العرض 02:10 PM ال…" at bounding box center [495, 357] width 496 height 630
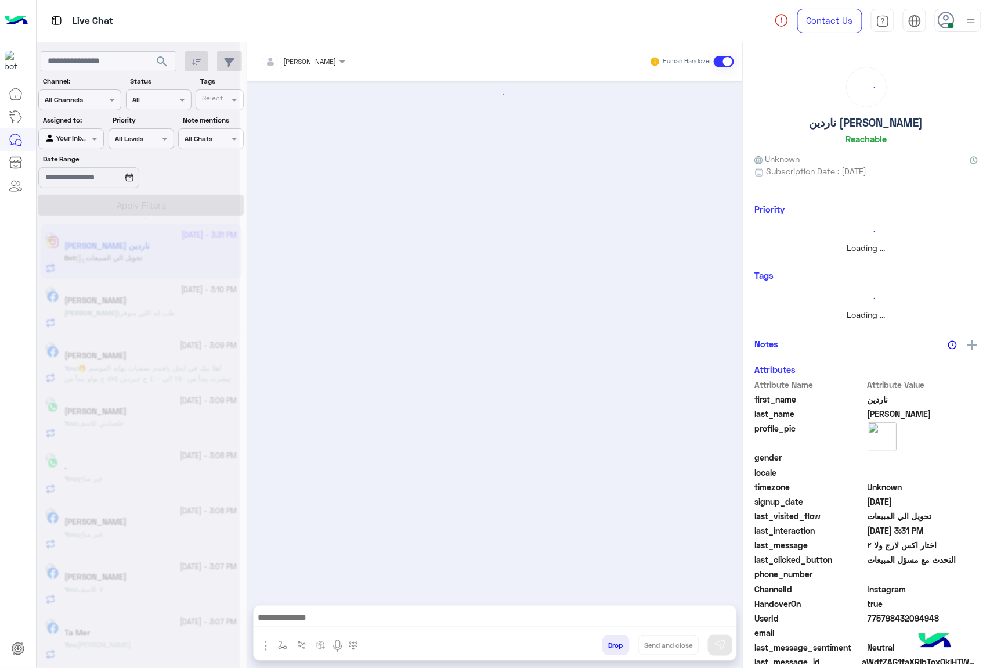
click at [608, 646] on button "Drop" at bounding box center [616, 645] width 27 height 20
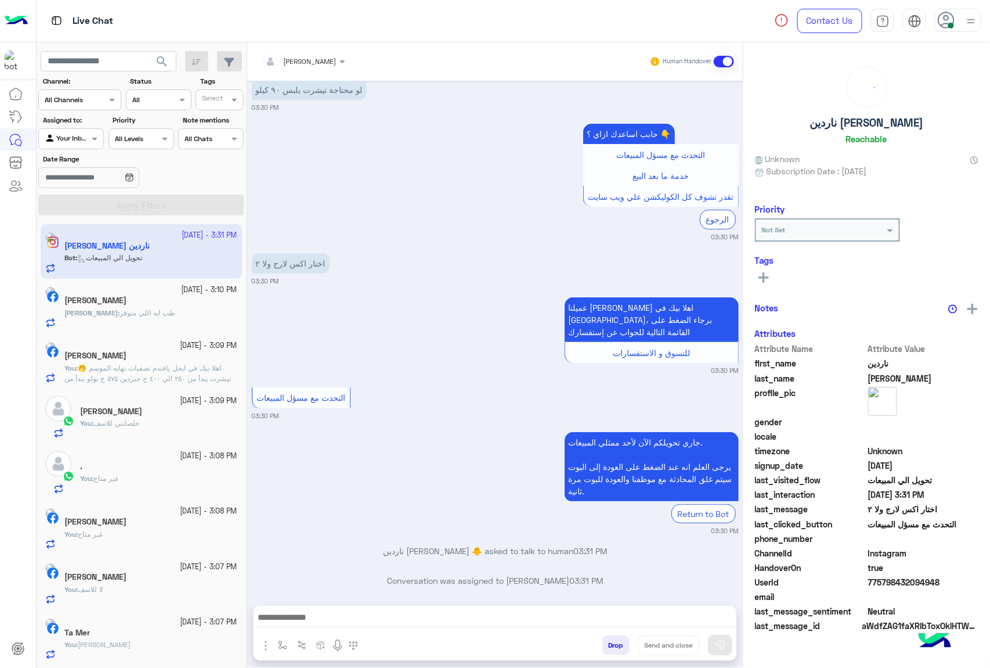
click at [608, 646] on button "Drop" at bounding box center [616, 645] width 27 height 20
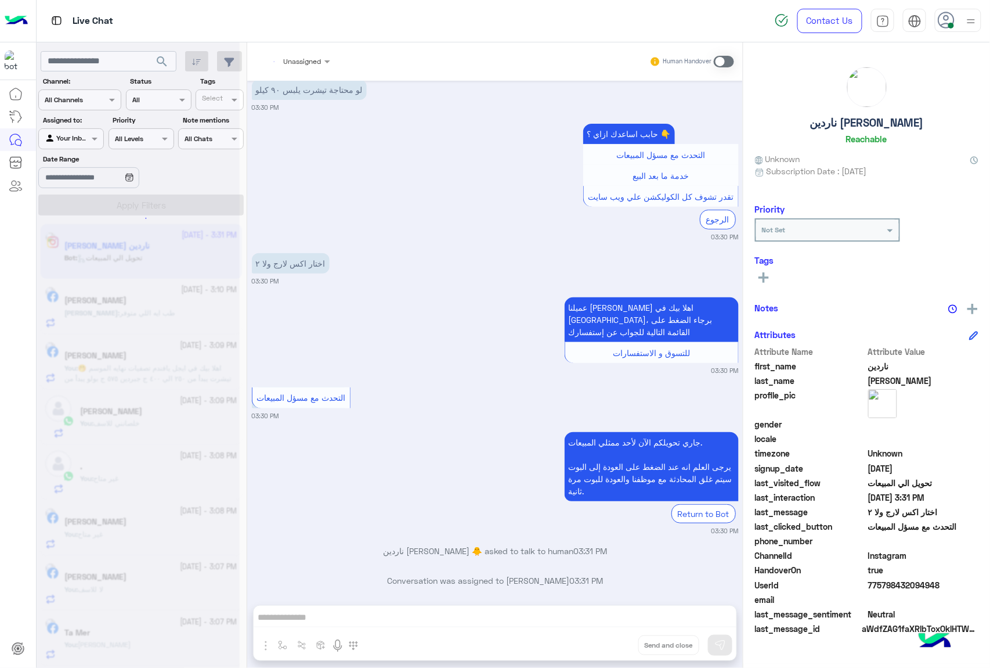
click at [608, 646] on div "Unassigned Human Handover [DATE] لو محتاجة تيشرت يلبس ٩٠ كيلو 03:30 PM حابب اسا…" at bounding box center [495, 357] width 496 height 630
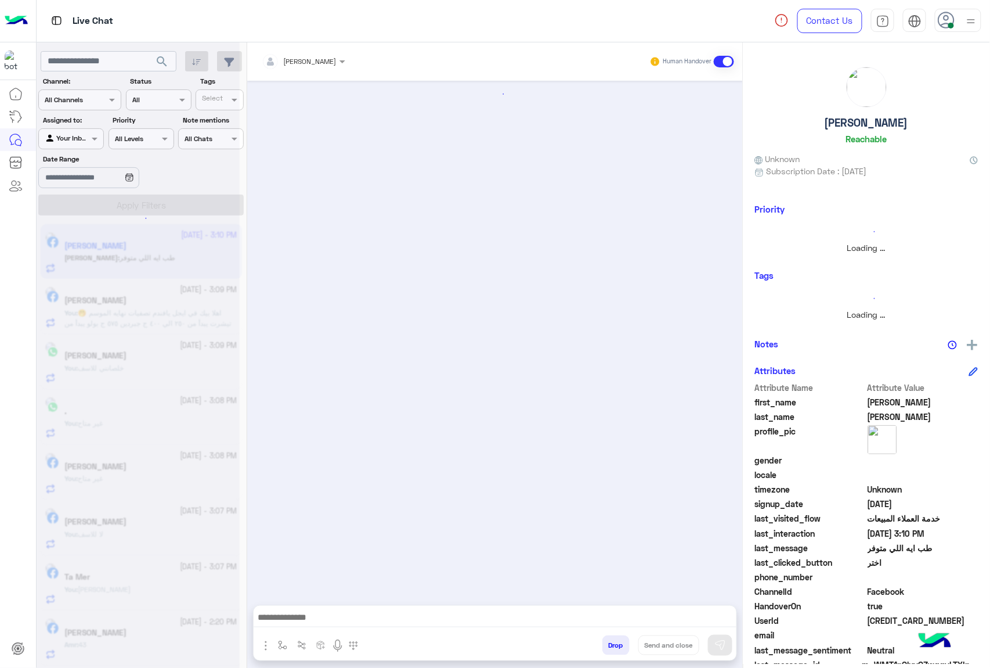
click at [608, 646] on button "Drop" at bounding box center [616, 645] width 27 height 20
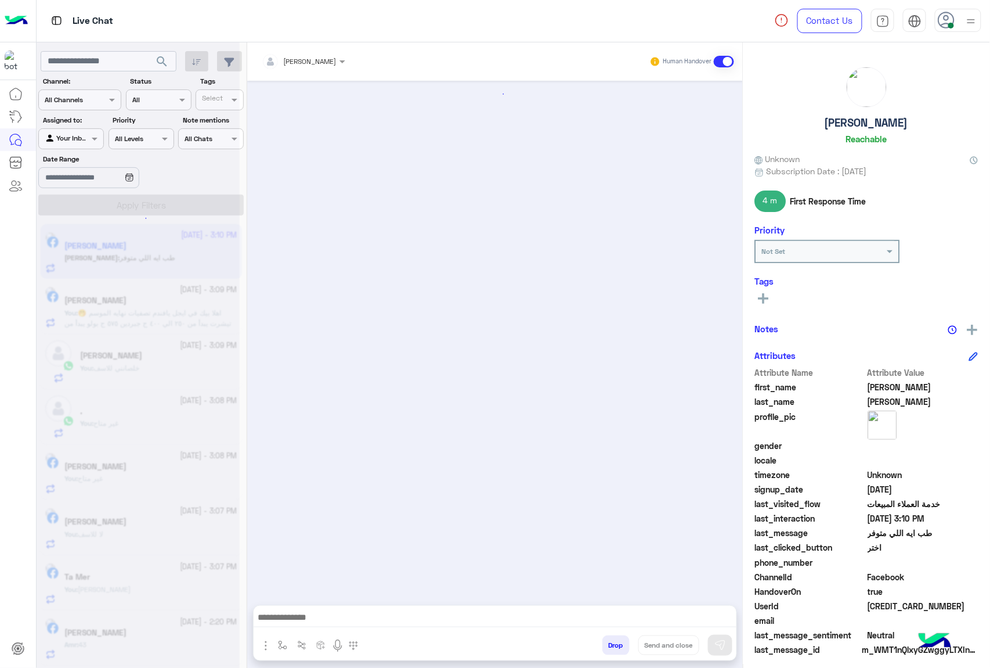
click at [608, 646] on button "Drop" at bounding box center [616, 645] width 27 height 20
click at [608, 646] on div "[PERSON_NAME] Human Handover Drop Send and close" at bounding box center [495, 357] width 496 height 630
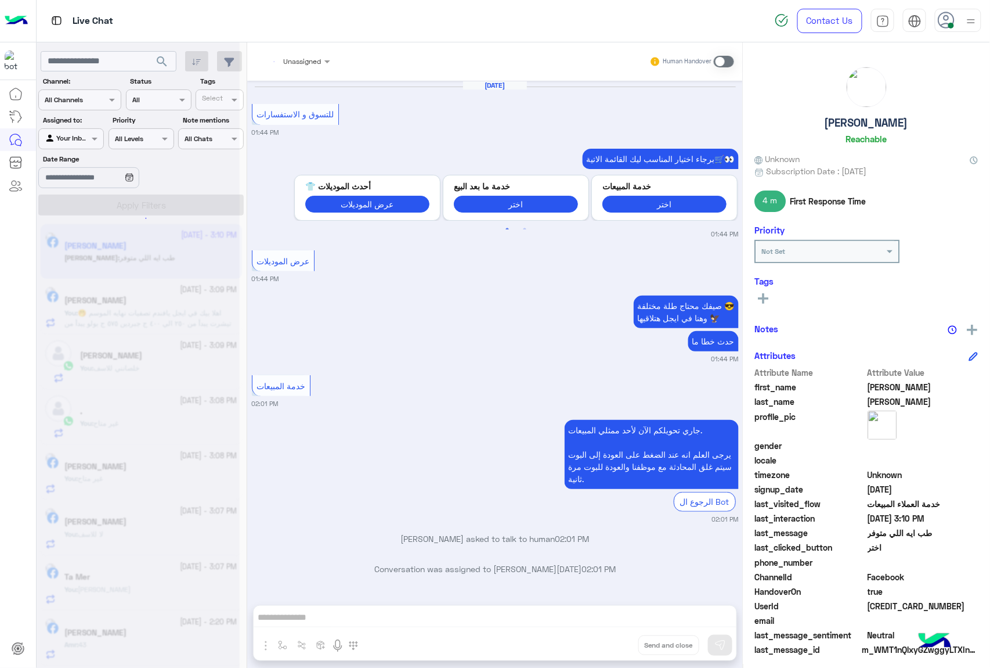
scroll to position [1517, 0]
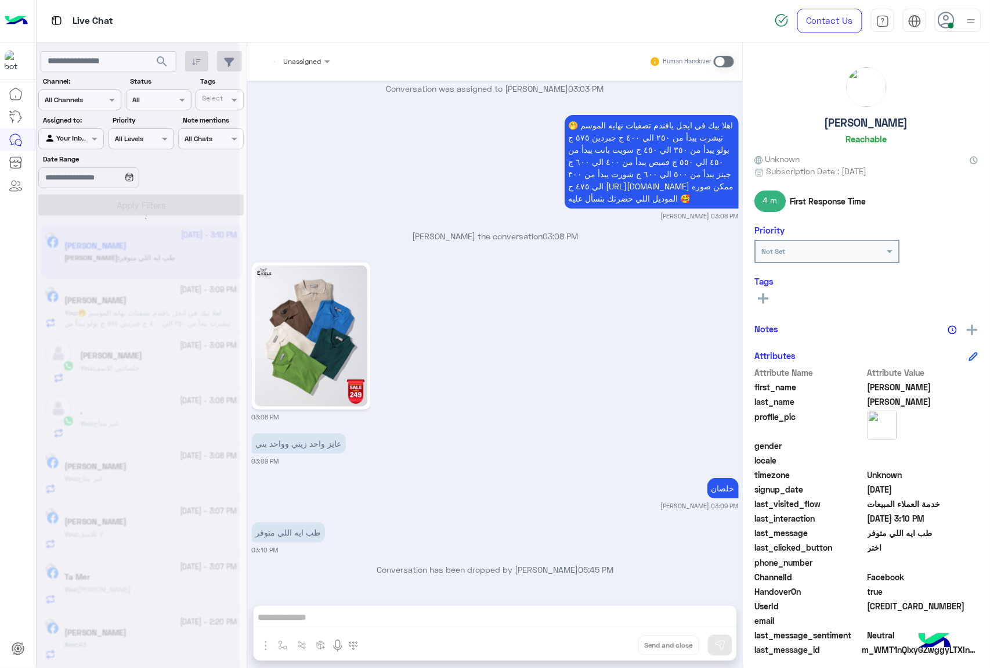
click at [608, 646] on div "Unassigned Human Handover [DATE] للتسوق و الاستفسارات 01:44 PM برجاء اختيار الم…" at bounding box center [495, 357] width 496 height 630
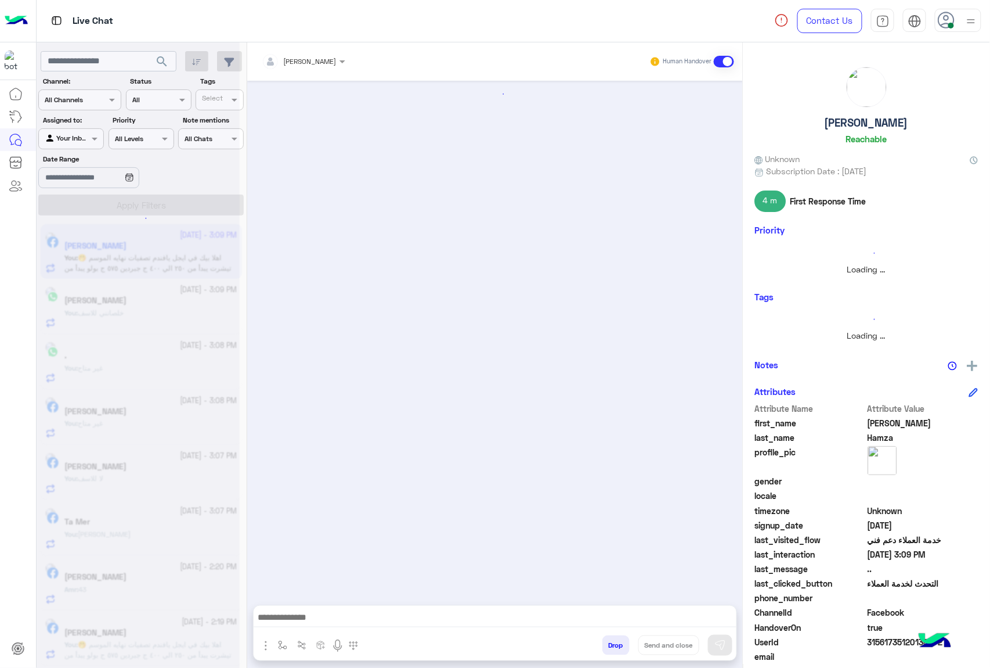
click at [608, 646] on button "Drop" at bounding box center [616, 645] width 27 height 20
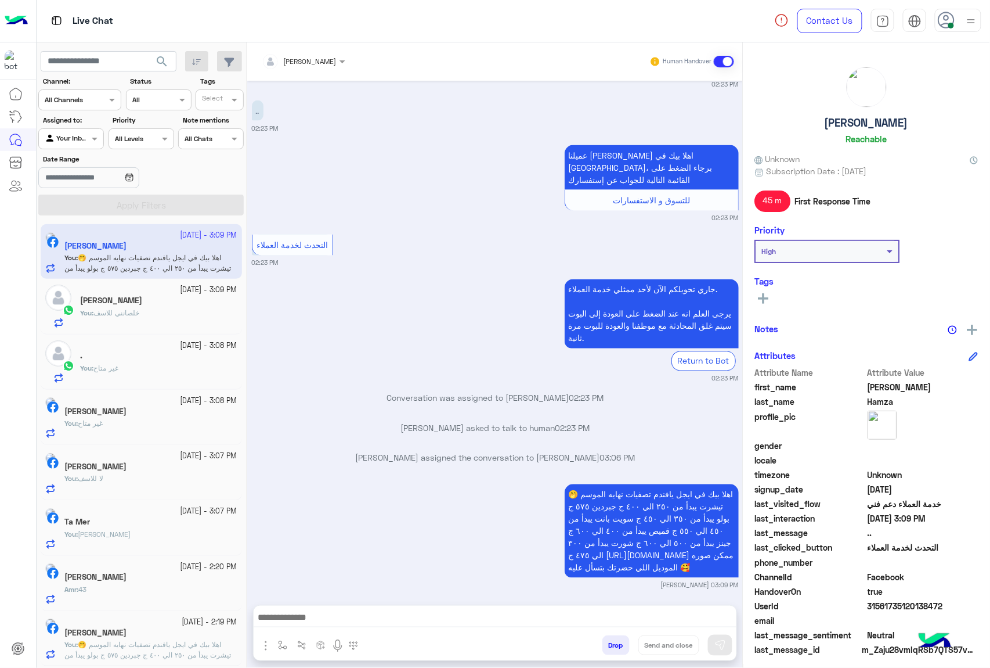
click at [608, 646] on button "Drop" at bounding box center [616, 645] width 27 height 20
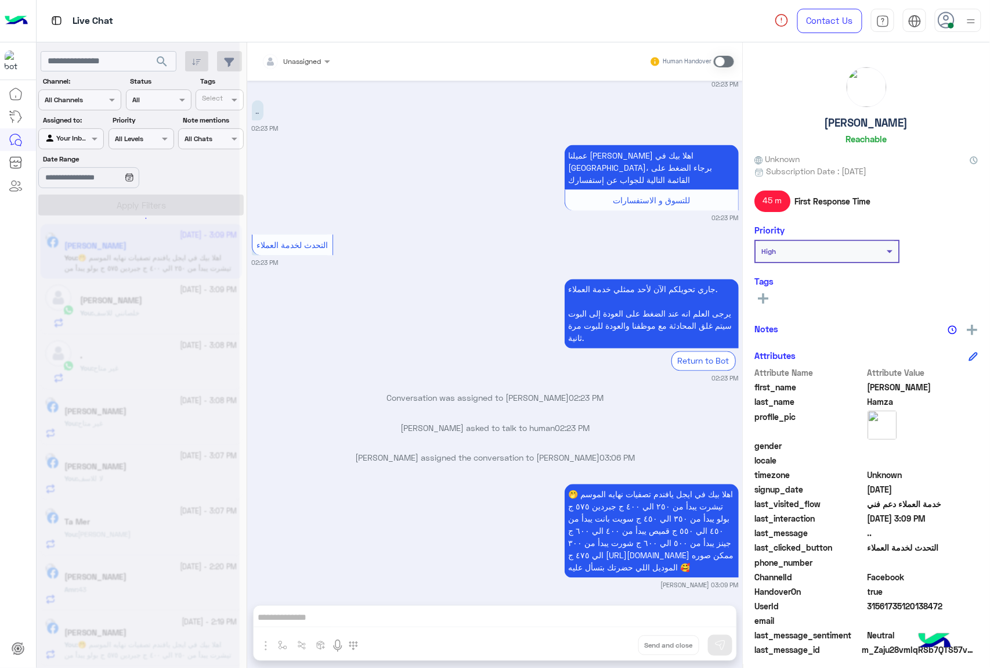
click at [608, 646] on div "Unassigned Human Handover [DATE] GetStarted 02:22 PM اهلًا [PERSON_NAME]! 😎 أنا…" at bounding box center [495, 357] width 496 height 630
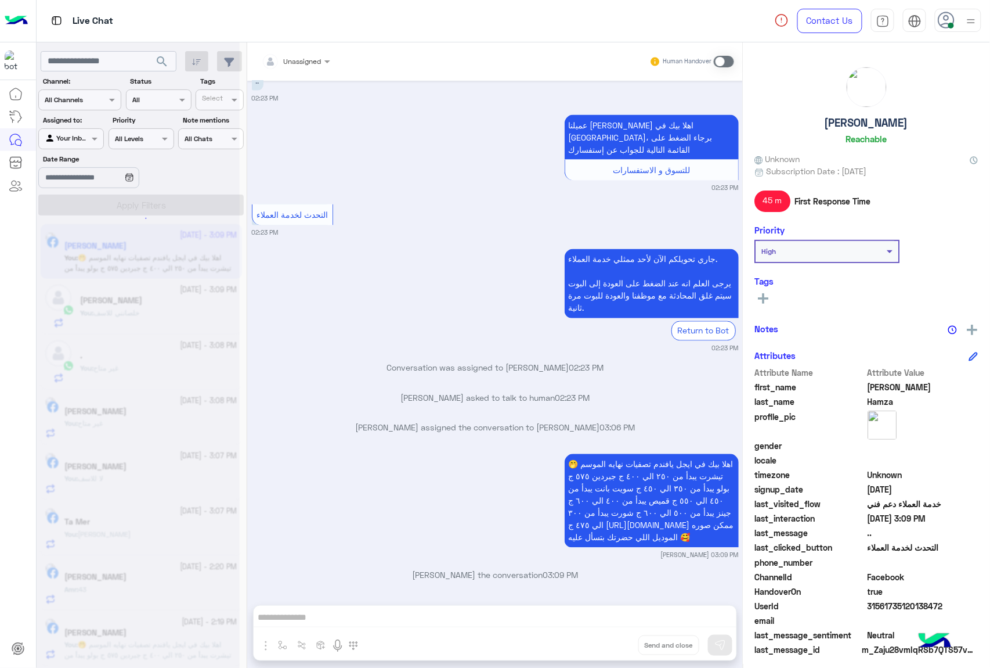
click at [0, 0] on button "Drop" at bounding box center [0, 0] width 0 height 0
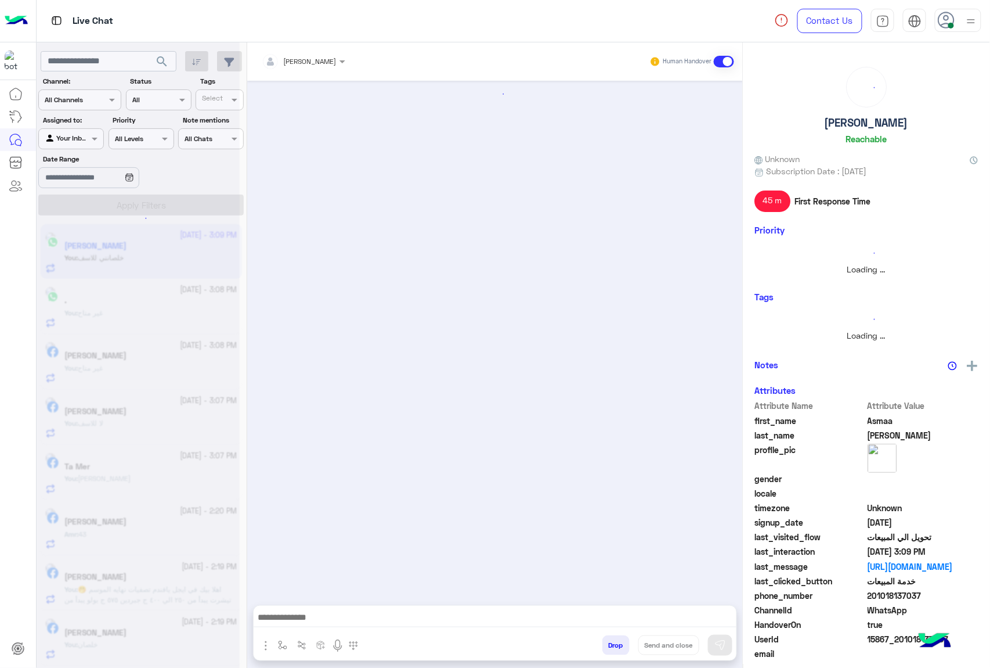
click at [608, 646] on button "Drop" at bounding box center [616, 645] width 27 height 20
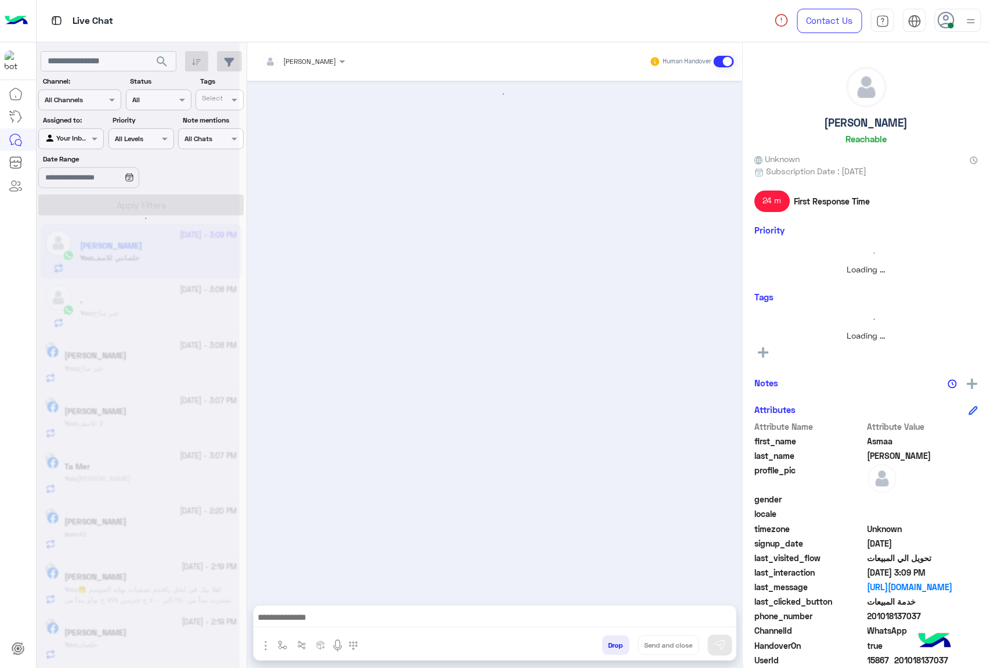
click at [608, 646] on button "Drop" at bounding box center [616, 645] width 27 height 20
click at [608, 646] on div "[PERSON_NAME] Human Handover Drop Send and close" at bounding box center [495, 357] width 496 height 630
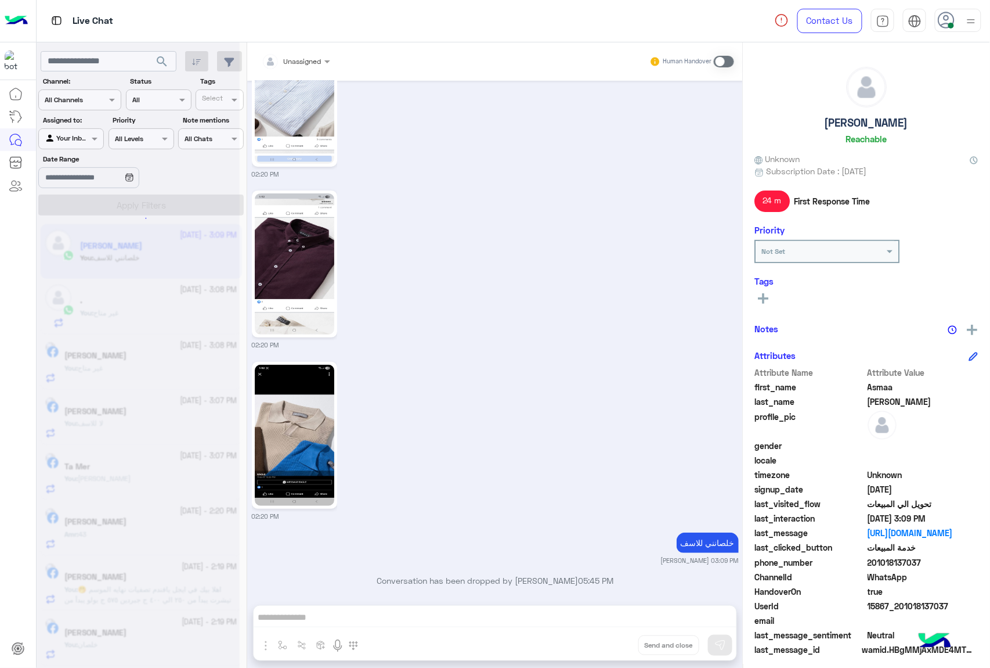
click at [608, 646] on div "Unassigned Human Handover [DATE] لو سمحت لو عاوزه اطلب دول 01:54 PM اهلًا [GEOG…" at bounding box center [495, 357] width 496 height 630
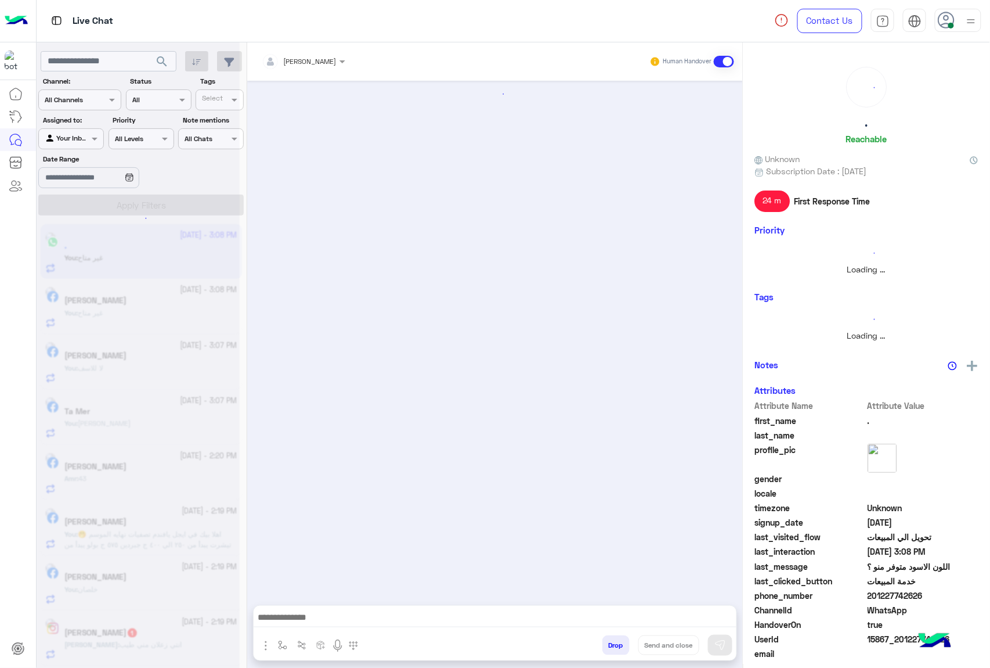
click at [608, 646] on button "Drop" at bounding box center [616, 645] width 27 height 20
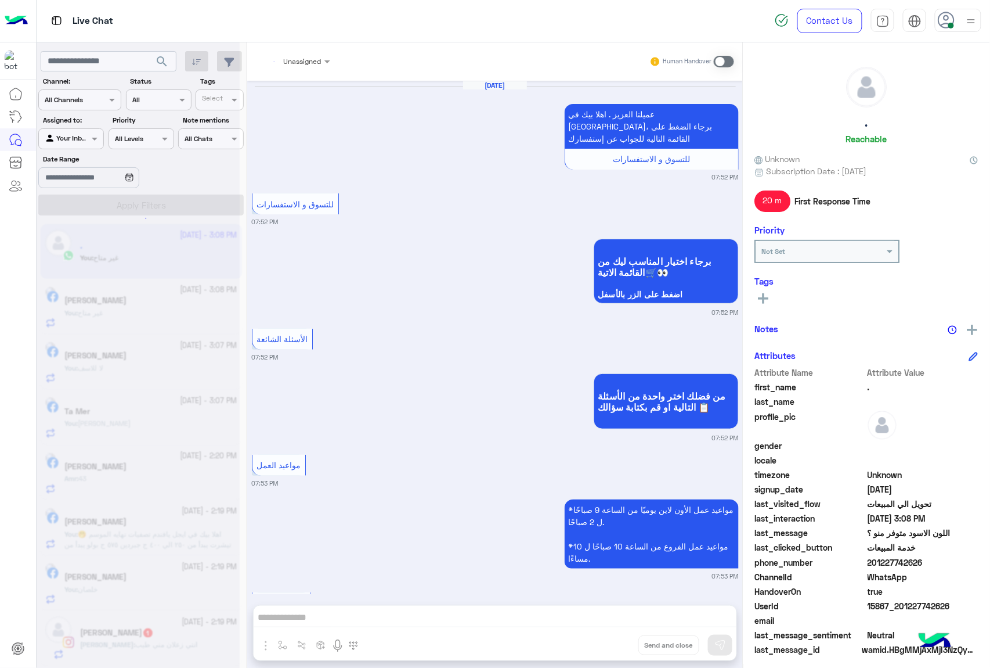
click at [608, 646] on div "Unassigned Human Handover [DATE] عميلنا العزيز . اهلا بيك في [GEOGRAPHIC_DATA]،…" at bounding box center [495, 357] width 496 height 630
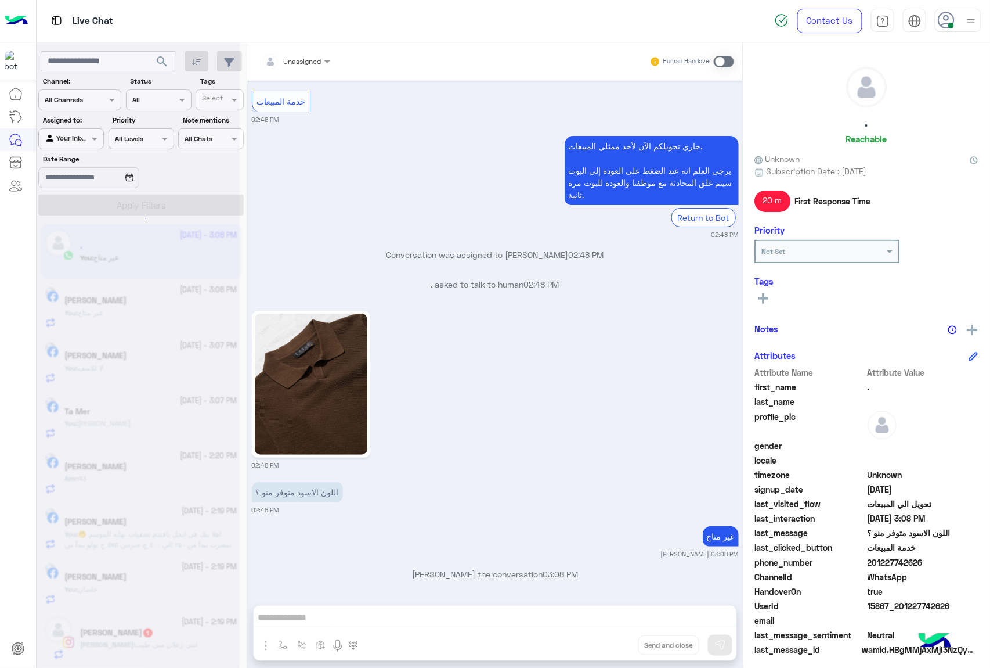
click at [608, 646] on div "Unassigned Human Handover [DATE] عميلنا العزيز . اهلا بيك في [GEOGRAPHIC_DATA]،…" at bounding box center [495, 357] width 496 height 630
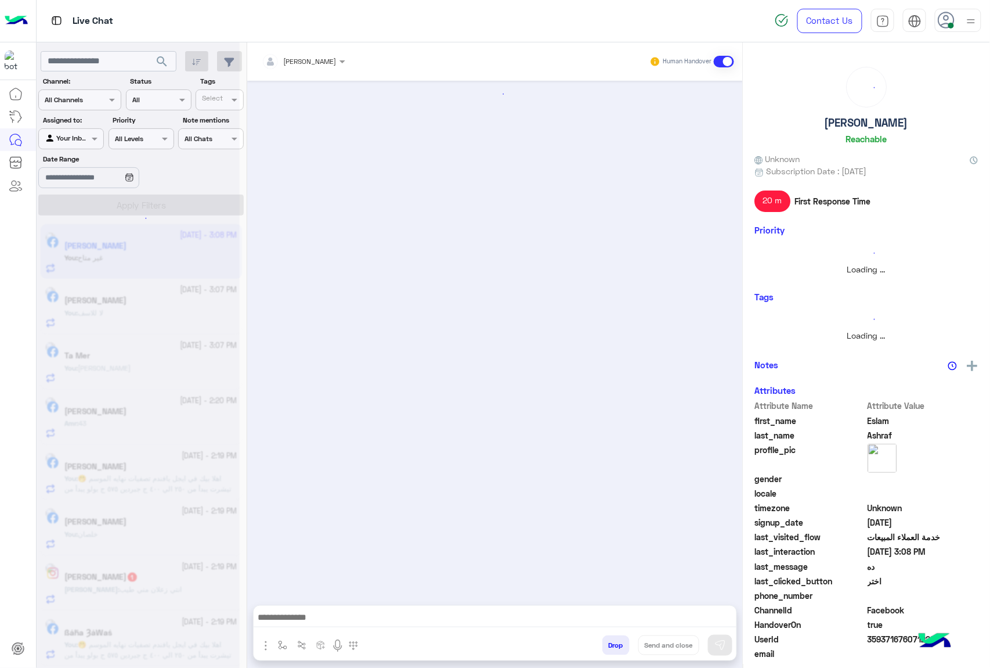
click at [608, 646] on button "Drop" at bounding box center [616, 645] width 27 height 20
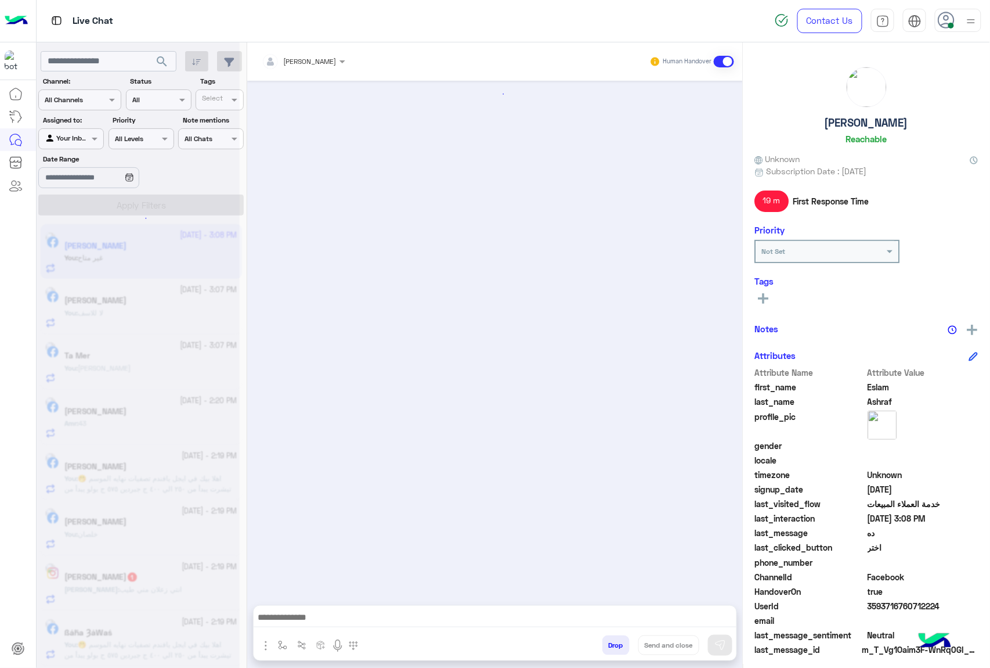
click at [608, 646] on button "Drop" at bounding box center [616, 645] width 27 height 20
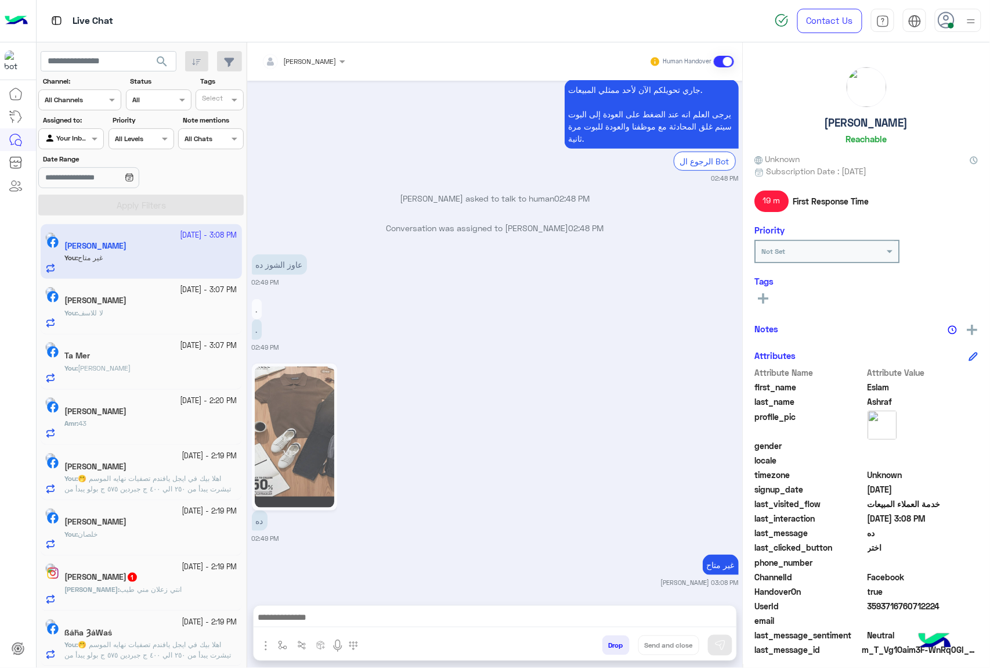
click at [608, 646] on div "[PERSON_NAME] Human Handover [DATE] اهلًا Eslam! 😎 أنا مساعدك الألي من 𝗘agle، ك…" at bounding box center [495, 357] width 496 height 630
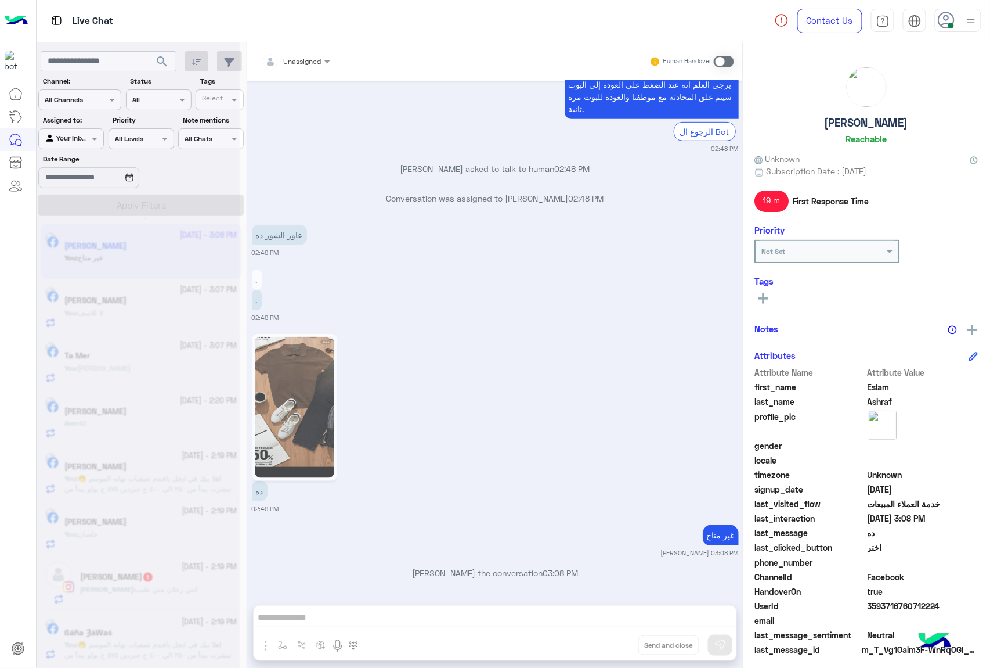
click at [608, 646] on div "Unassigned Human Handover [DATE] اهلًا Eslam! 😎 أنا مساعدك الألي من 𝗘agle، كل ا…" at bounding box center [495, 357] width 496 height 630
click at [0, 0] on button "Drop" at bounding box center [0, 0] width 0 height 0
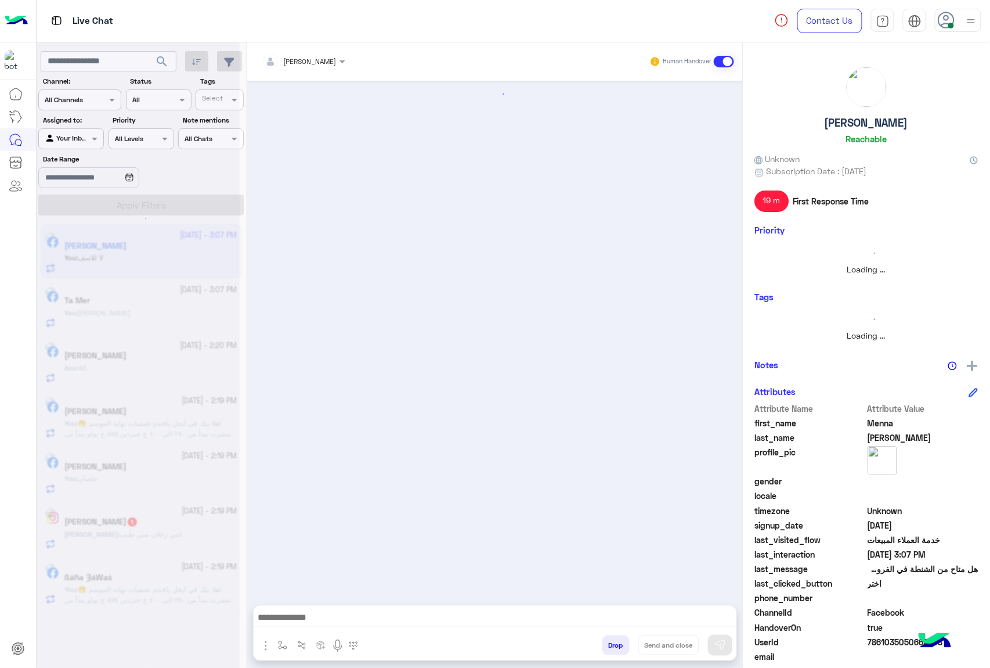
click at [608, 646] on button "Drop" at bounding box center [616, 645] width 27 height 20
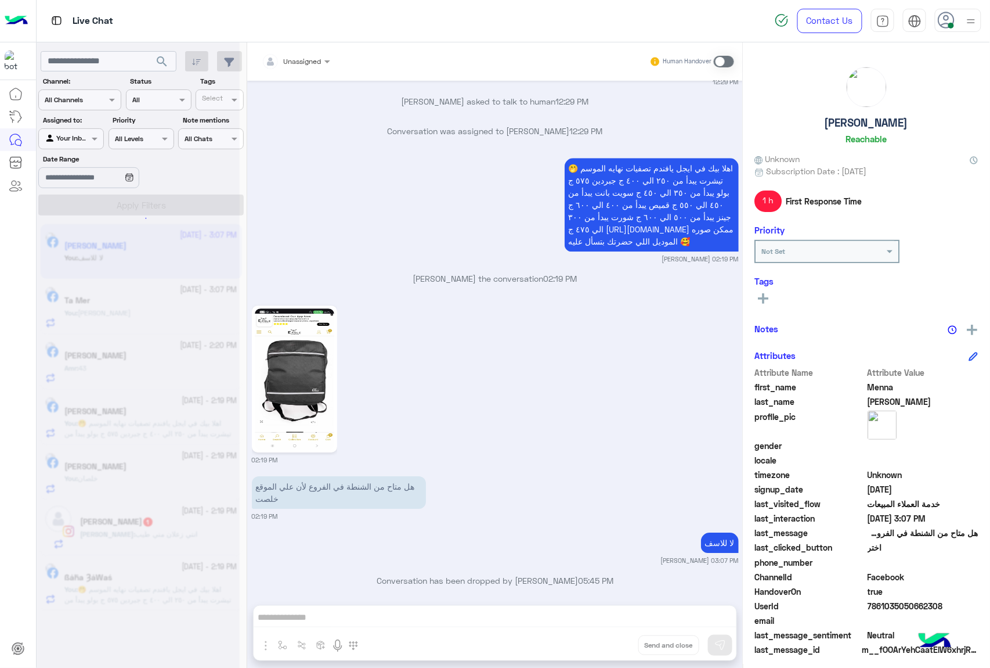
click at [608, 646] on div "Unassigned Human Handover [DATE] 12:27 PM عميلنا [PERSON_NAME] اهلا بيك في [GEO…" at bounding box center [495, 357] width 496 height 630
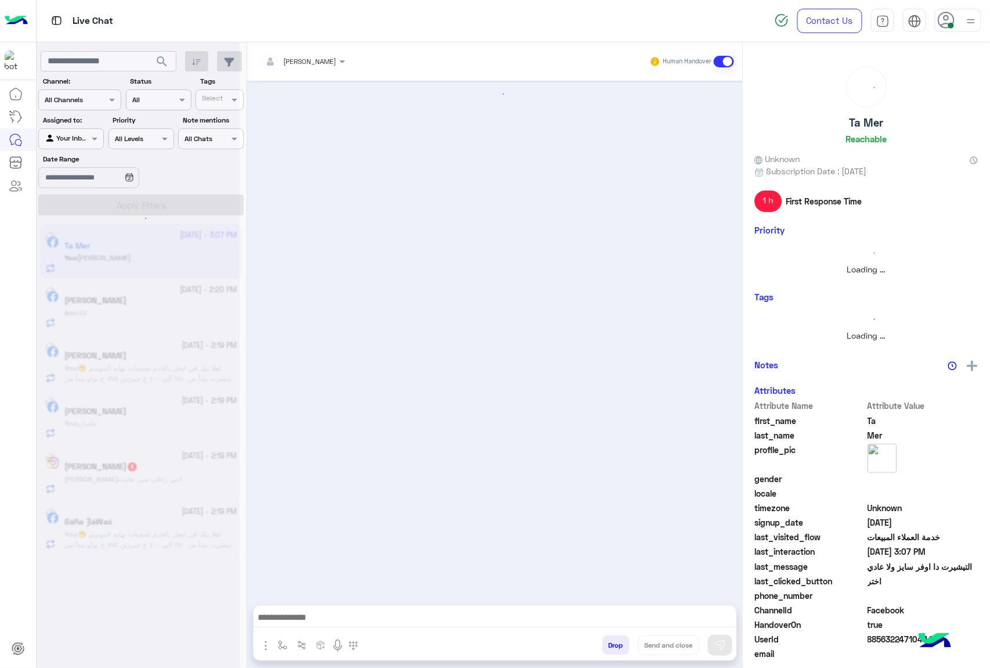
click at [608, 646] on button "Drop" at bounding box center [616, 645] width 27 height 20
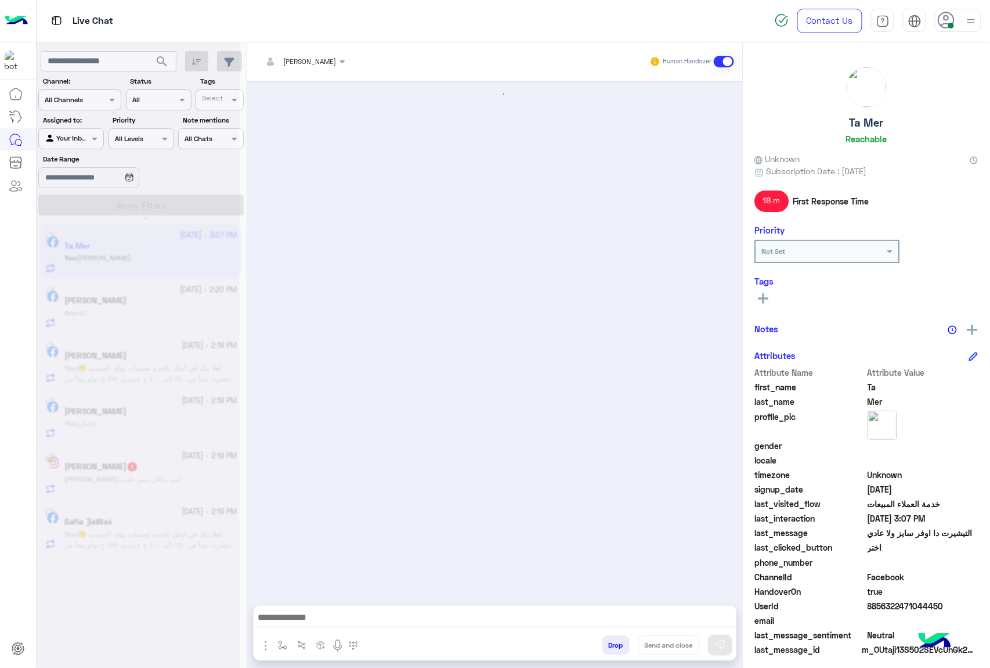
click at [608, 646] on button "Drop" at bounding box center [616, 645] width 27 height 20
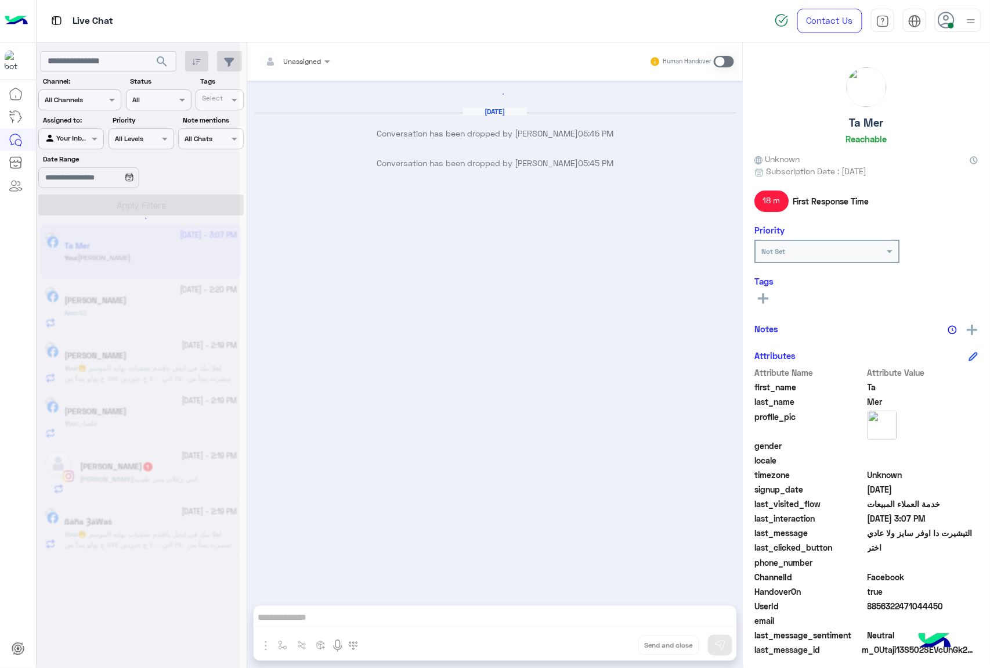
click at [608, 646] on div "Unassigned Human Handover [DATE] Conversation has been dropped by [PERSON_NAME]…" at bounding box center [495, 357] width 496 height 630
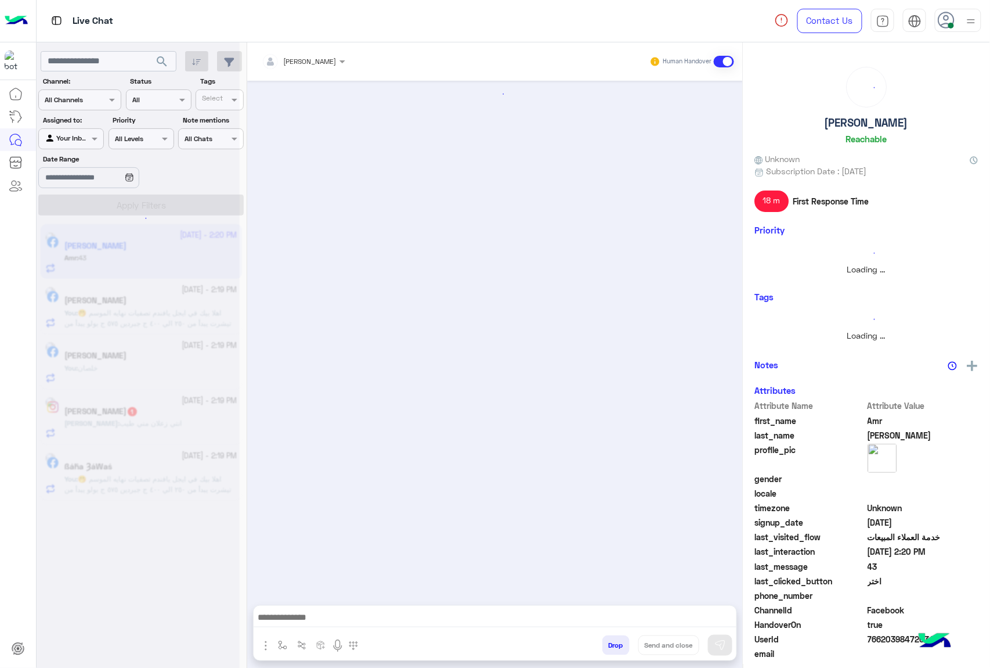
click at [608, 646] on button "Drop" at bounding box center [616, 645] width 27 height 20
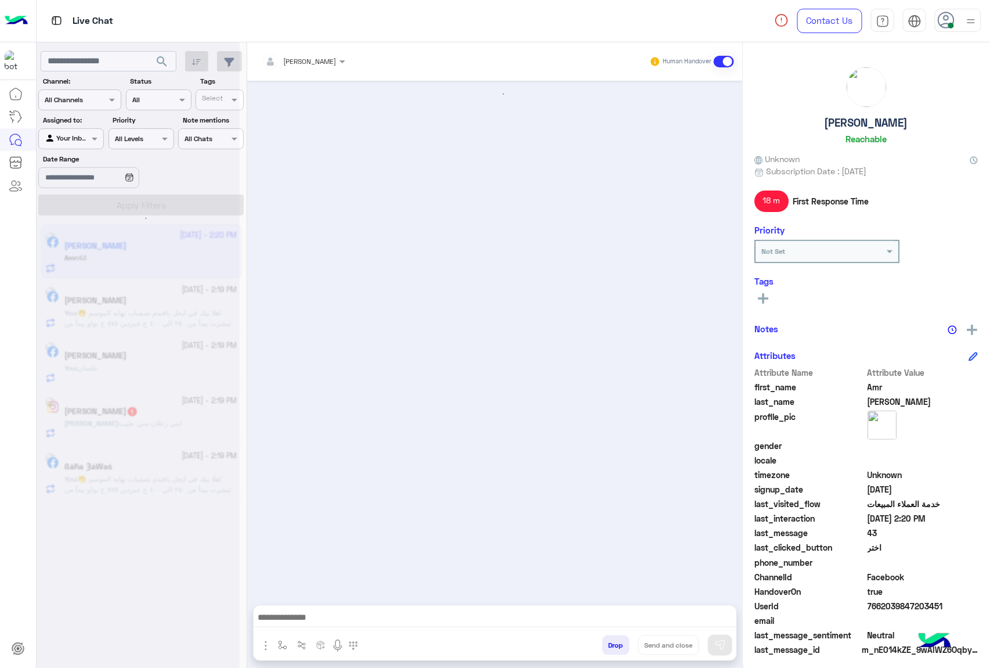
click at [608, 646] on button "Drop" at bounding box center [616, 645] width 27 height 20
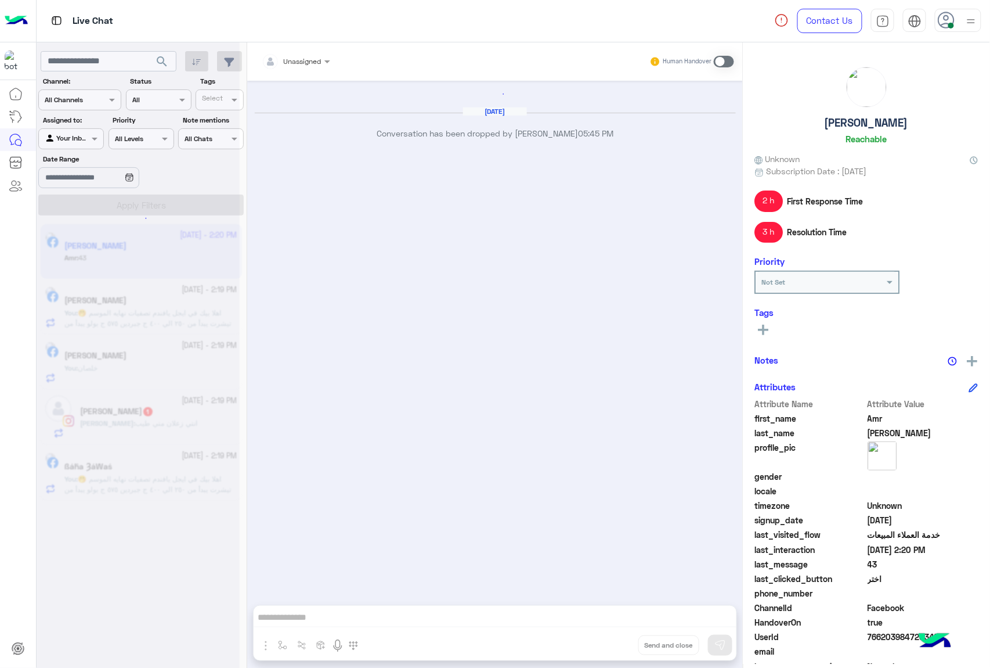
click at [608, 646] on div "Unassigned Human Handover [DATE] Conversation has been dropped by [PERSON_NAME]…" at bounding box center [495, 357] width 496 height 630
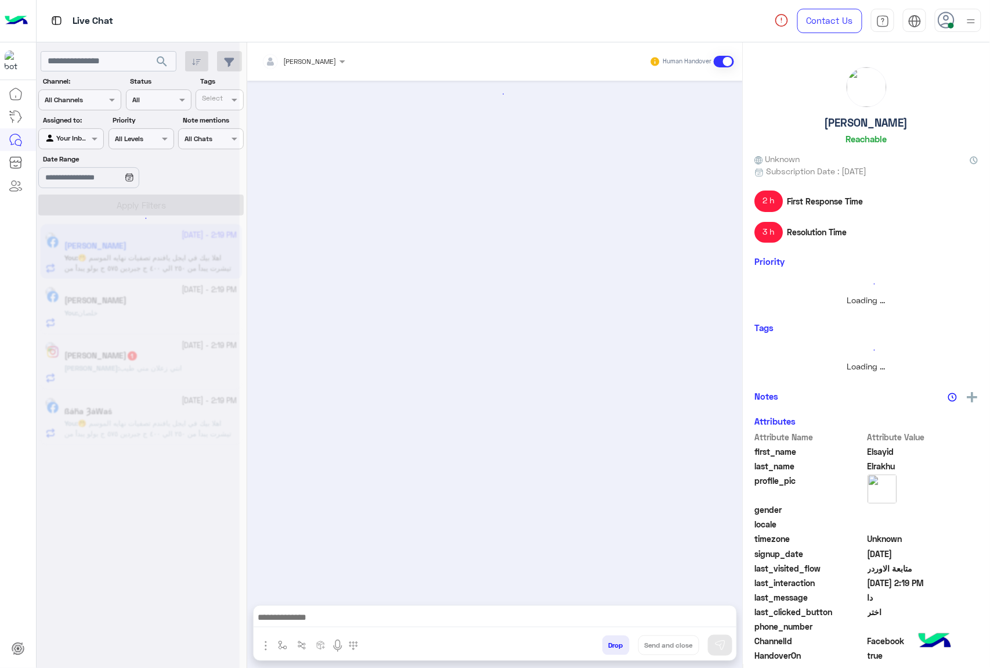
click at [608, 646] on button "Drop" at bounding box center [616, 645] width 27 height 20
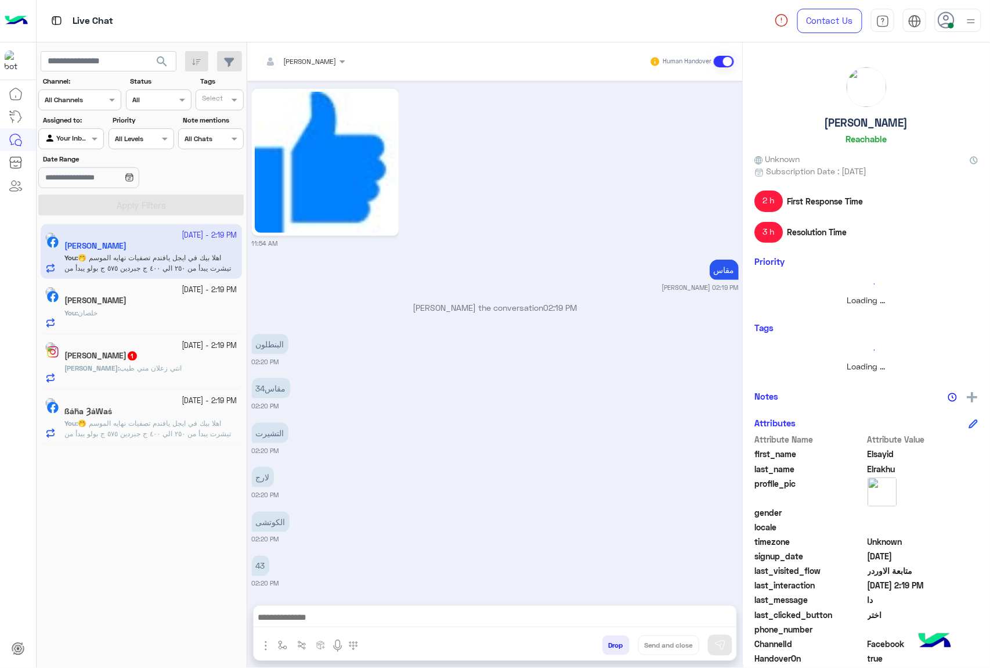
click at [608, 646] on button "Drop" at bounding box center [616, 645] width 27 height 20
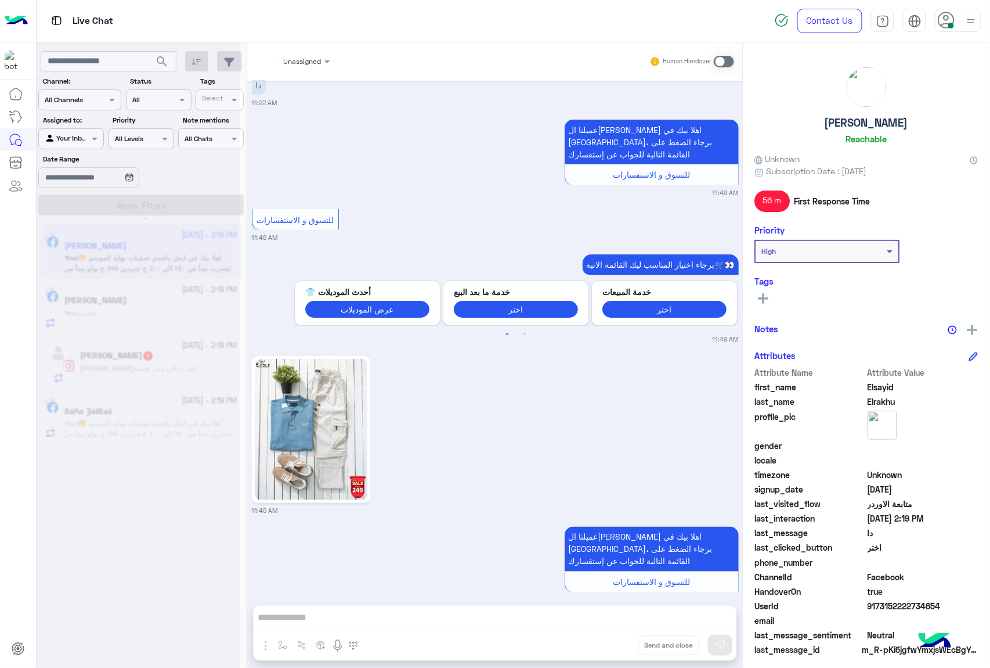
click at [608, 646] on div "Unassigned Human Handover [DATE] ي جدعان 10:24 AM عميلنا العزيز Elsayid اهلا بي…" at bounding box center [495, 357] width 496 height 630
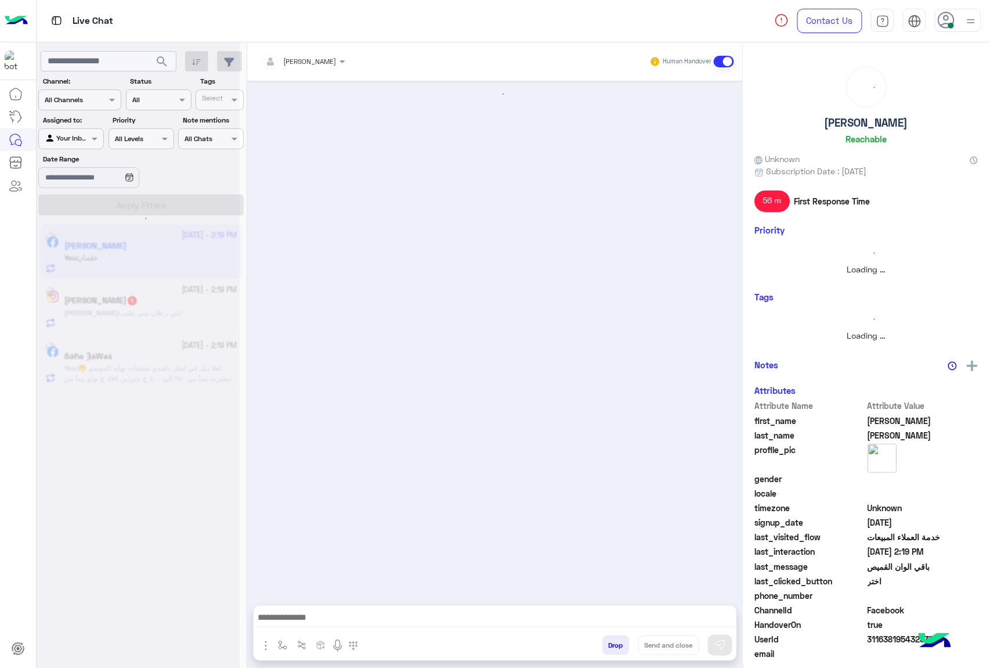
click at [608, 646] on button "Drop" at bounding box center [616, 645] width 27 height 20
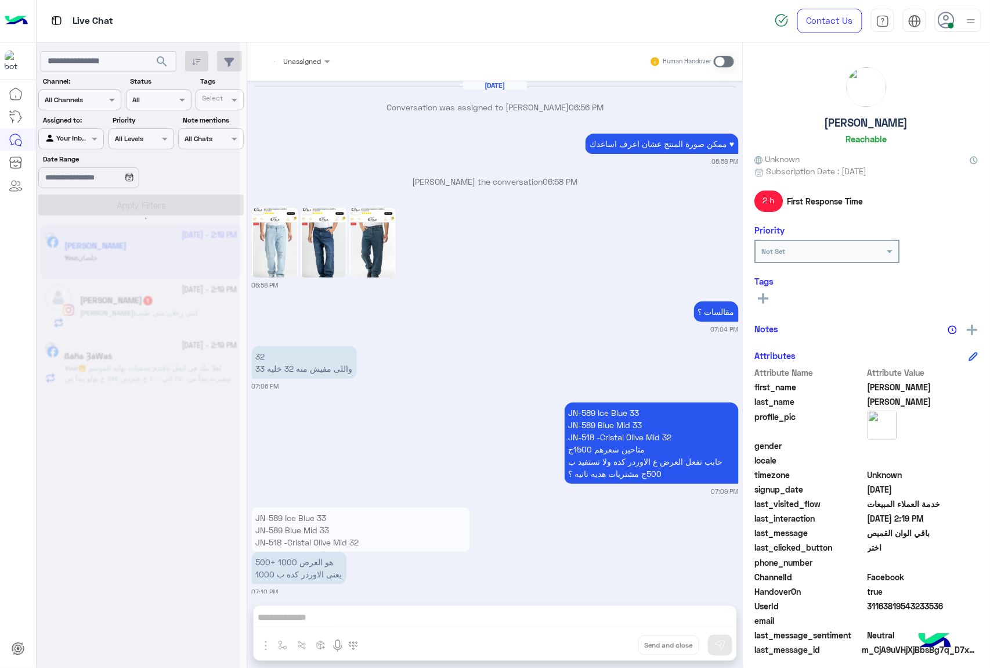
click at [608, 646] on div "Unassigned Human Handover [DATE] Conversation was assigned to [PERSON_NAME] 06:…" at bounding box center [495, 357] width 496 height 630
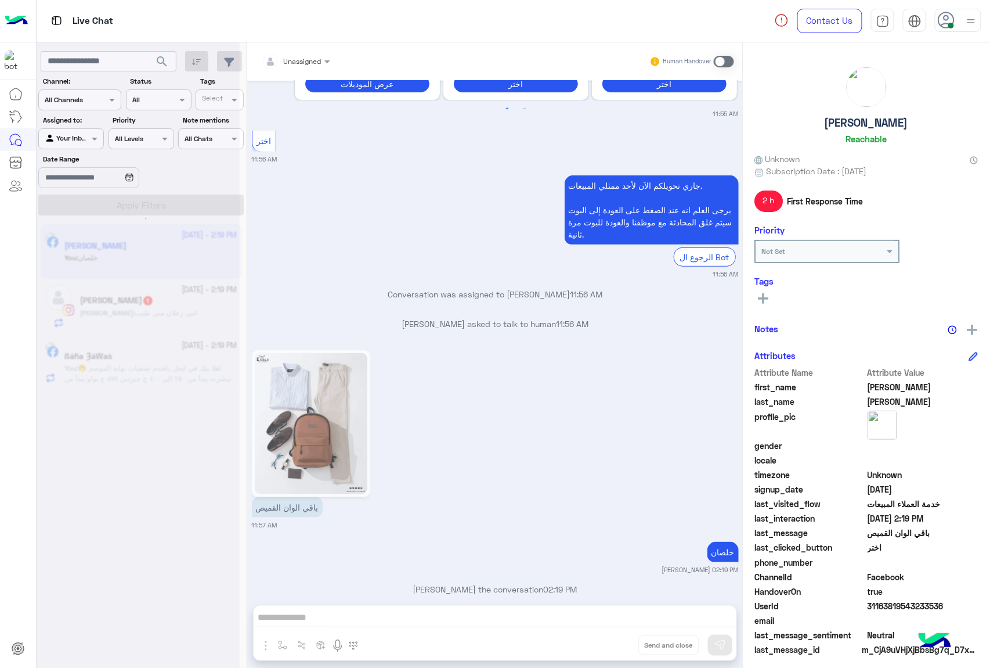
click at [608, 646] on div "Unassigned Human Handover [DATE] Conversation was assigned to [PERSON_NAME] 06:…" at bounding box center [495, 357] width 496 height 630
click at [0, 0] on button "Drop" at bounding box center [0, 0] width 0 height 0
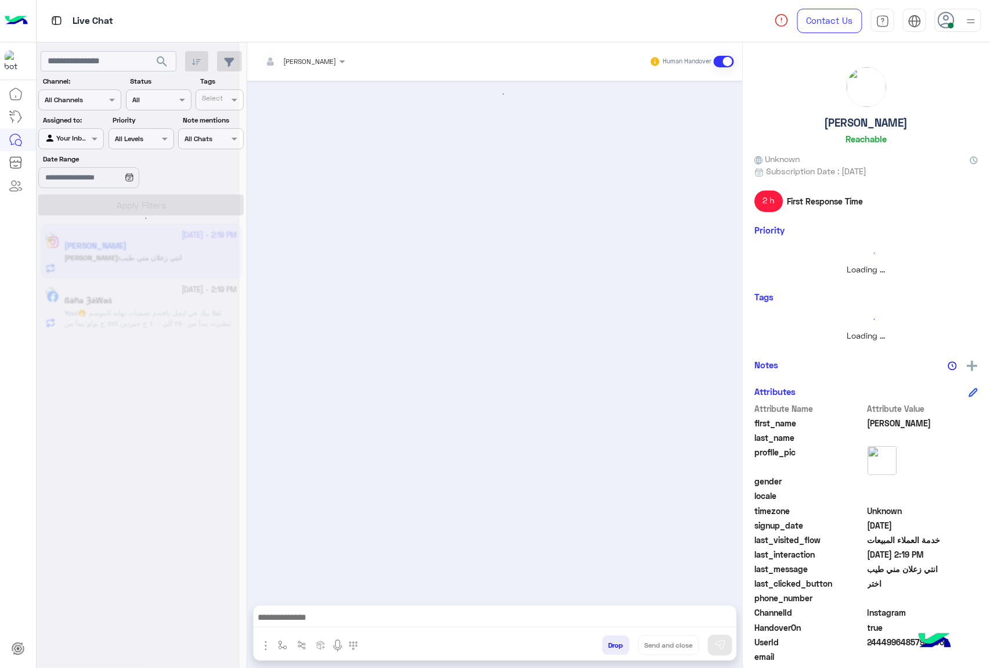
click at [608, 646] on button "Drop" at bounding box center [616, 645] width 27 height 20
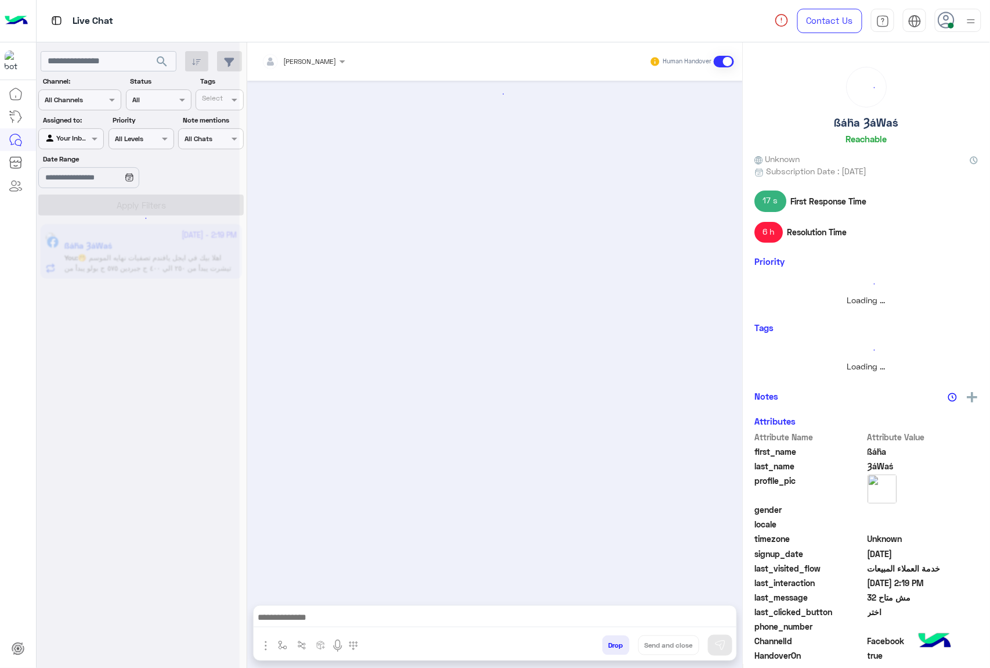
click at [608, 646] on button "Drop" at bounding box center [616, 645] width 27 height 20
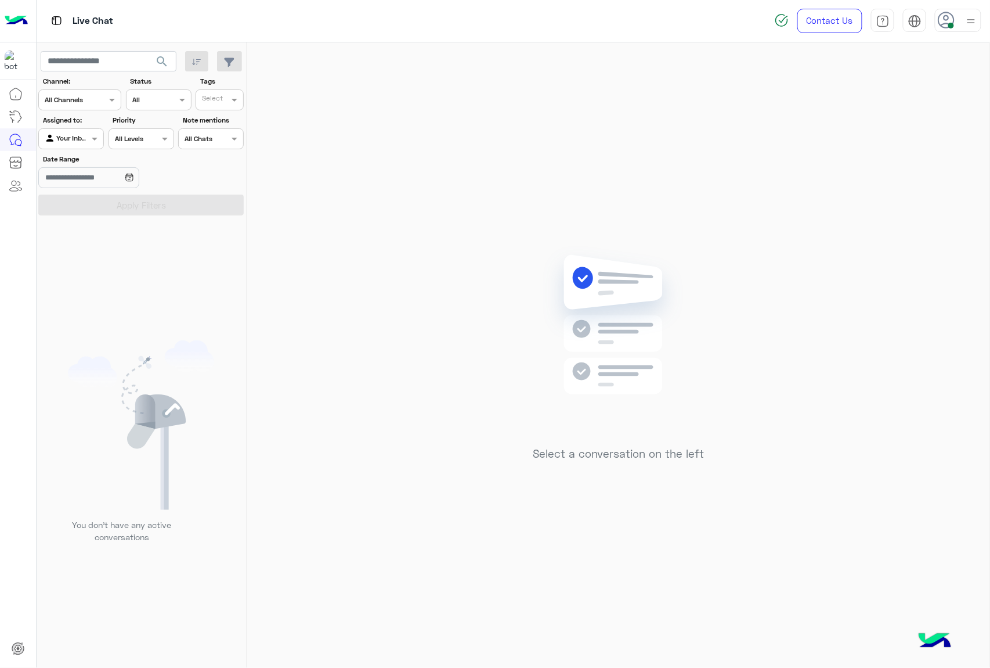
click at [942, 22] on icon at bounding box center [946, 20] width 17 height 17
click at [917, 165] on label "Offline" at bounding box center [909, 164] width 127 height 21
